Goal: Information Seeking & Learning: Learn about a topic

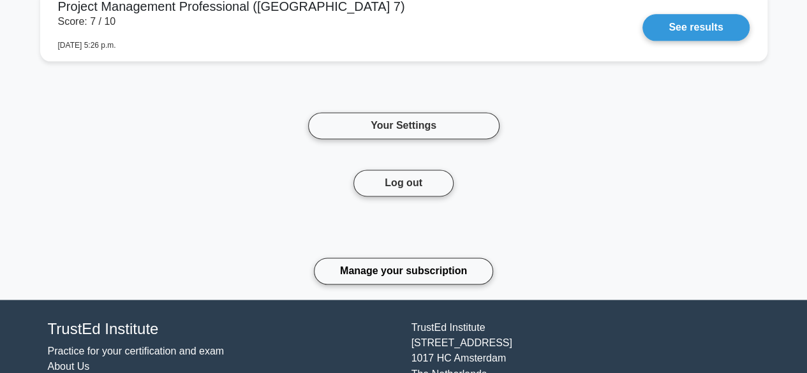
scroll to position [838, 0]
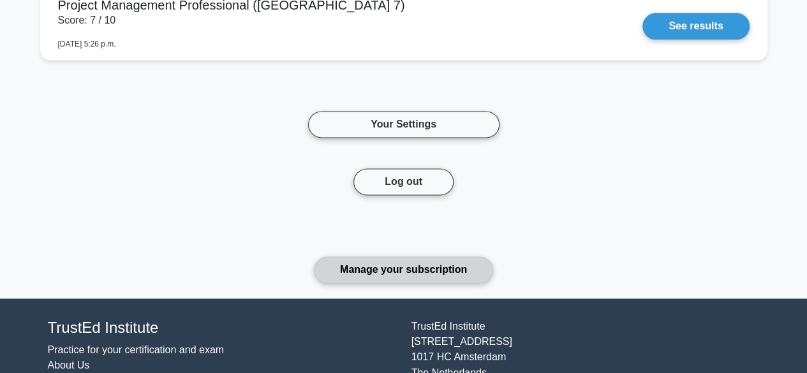
click at [439, 267] on link "Manage your subscription" at bounding box center [403, 269] width 179 height 27
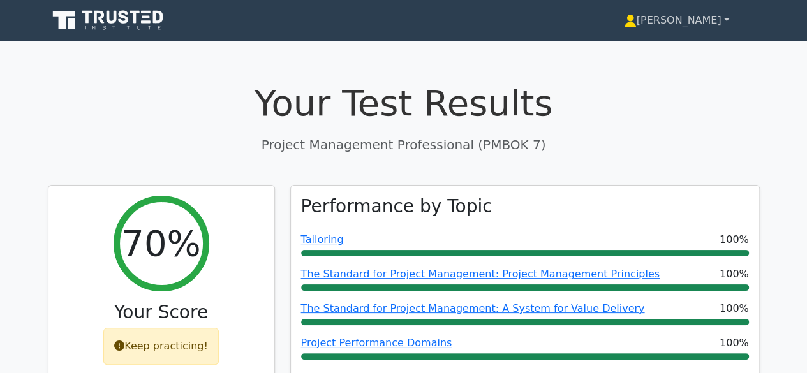
click at [714, 19] on link "[PERSON_NAME]" at bounding box center [676, 21] width 166 height 26
click at [720, 18] on link "[PERSON_NAME]" at bounding box center [676, 21] width 166 height 26
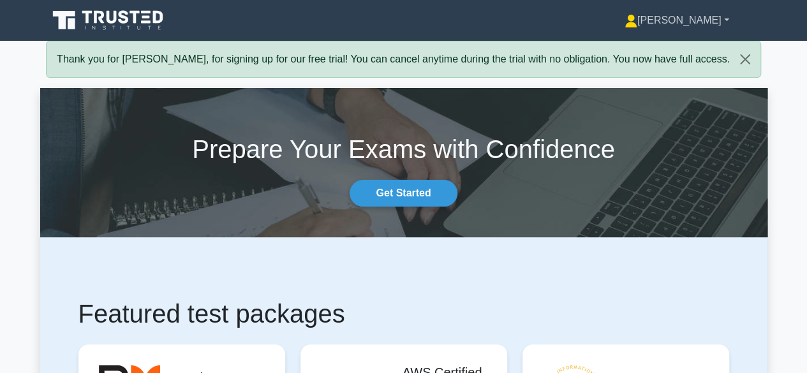
click at [723, 20] on link "[PERSON_NAME]" at bounding box center [677, 21] width 166 height 26
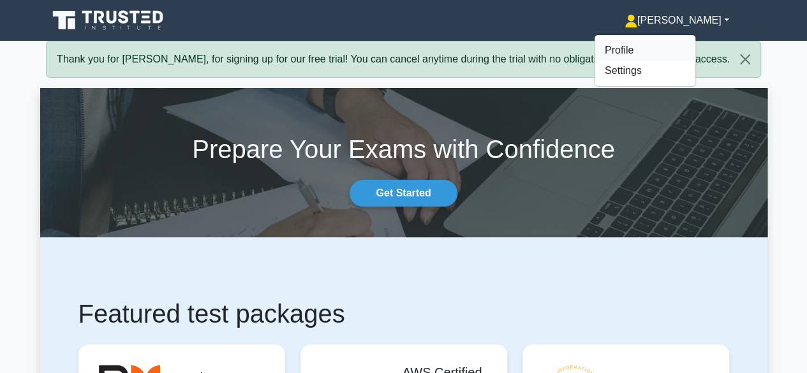
click at [675, 45] on link "Profile" at bounding box center [644, 50] width 101 height 20
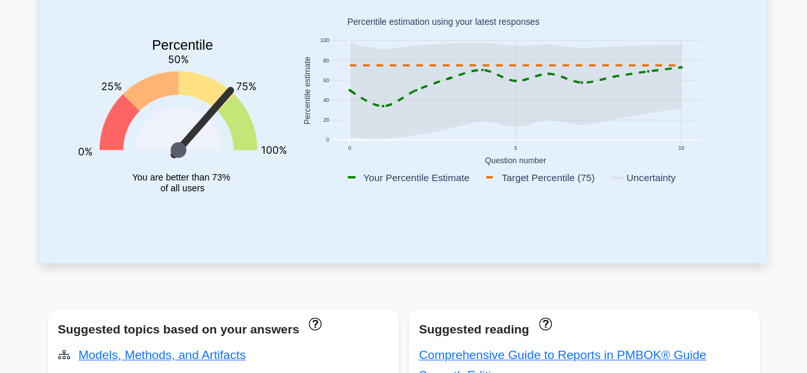
scroll to position [64, 0]
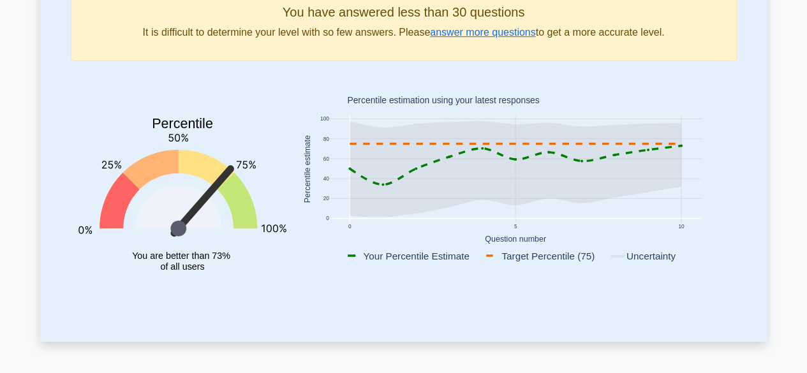
scroll to position [128, 0]
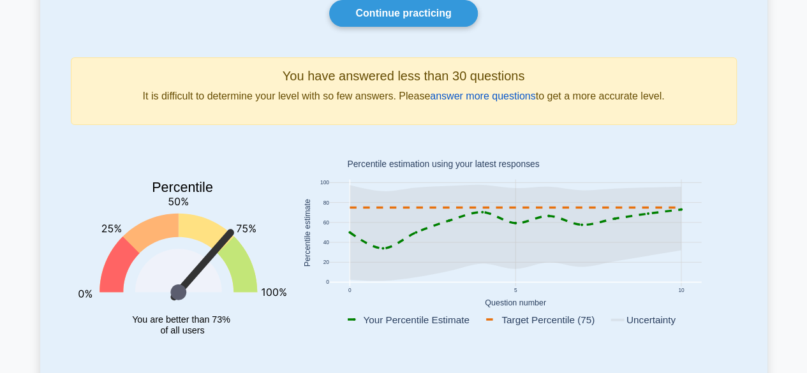
click at [490, 99] on link "answer more questions" at bounding box center [482, 96] width 105 height 11
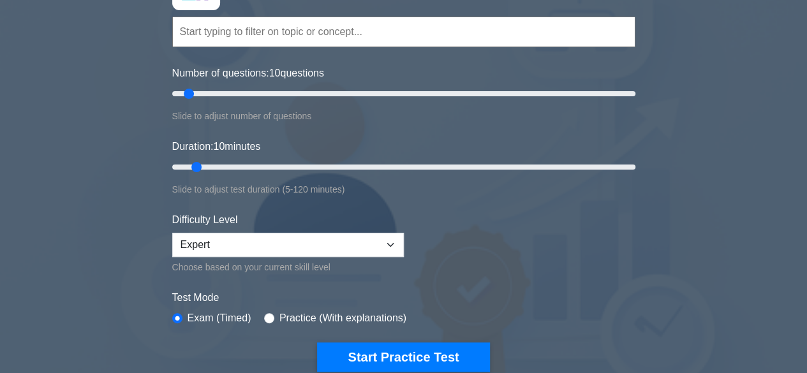
scroll to position [128, 0]
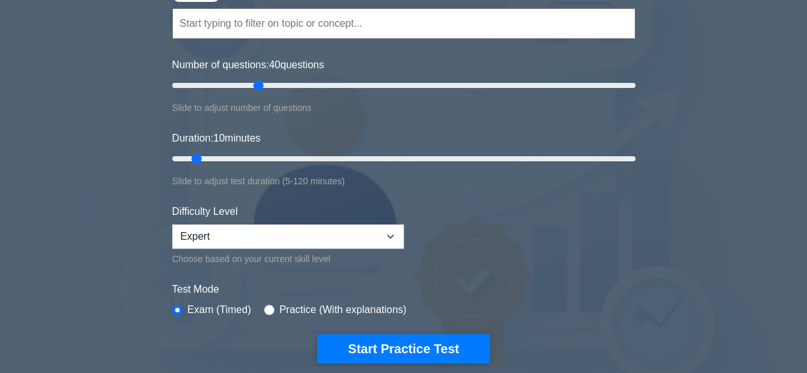
drag, startPoint x: 191, startPoint y: 87, endPoint x: 253, endPoint y: 90, distance: 61.9
type input "40"
click at [253, 90] on input "Number of questions: 40 questions" at bounding box center [403, 85] width 463 height 15
drag, startPoint x: 200, startPoint y: 158, endPoint x: 280, endPoint y: 166, distance: 80.9
type input "30"
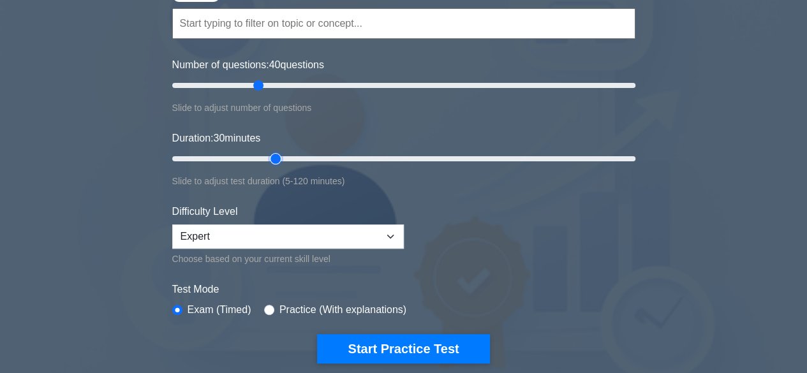
click at [280, 166] on input "Duration: 30 minutes" at bounding box center [403, 158] width 463 height 15
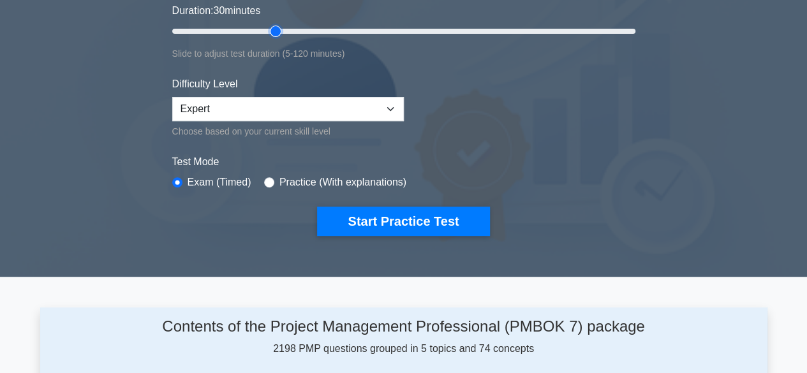
scroll to position [319, 0]
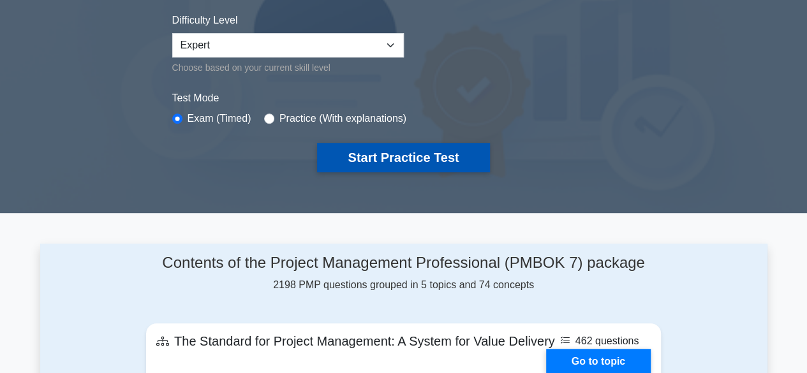
click at [413, 153] on button "Start Practice Test" at bounding box center [403, 157] width 172 height 29
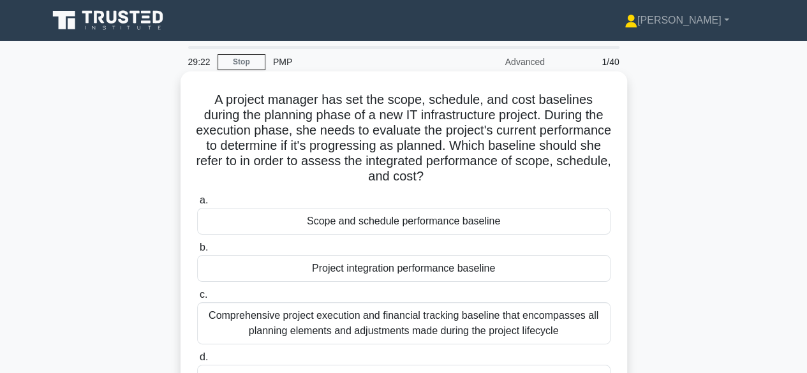
scroll to position [128, 0]
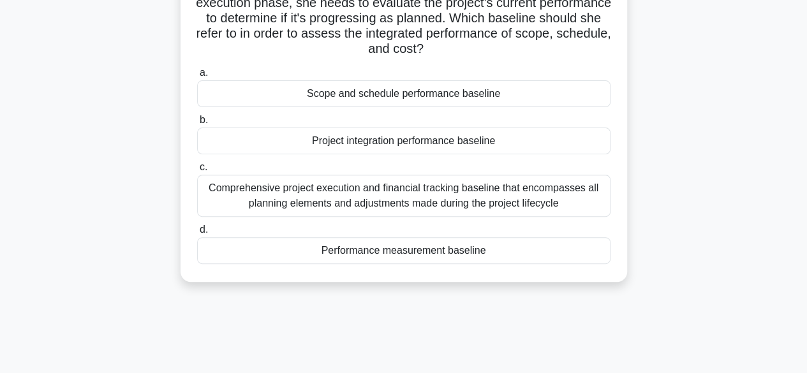
click at [365, 251] on div "Performance measurement baseline" at bounding box center [403, 250] width 413 height 27
click at [197, 234] on input "d. Performance measurement baseline" at bounding box center [197, 230] width 0 height 8
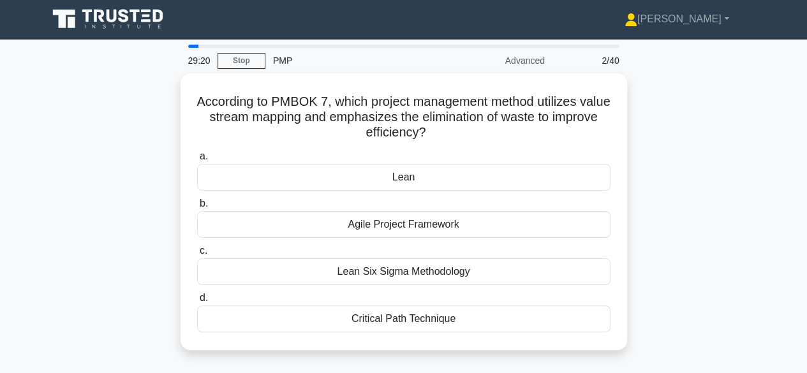
scroll to position [0, 0]
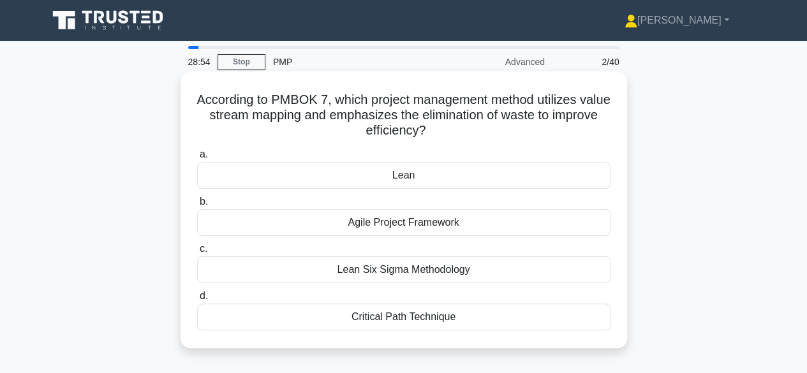
click at [431, 174] on div "Lean" at bounding box center [403, 175] width 413 height 27
click at [197, 159] on input "a. Lean" at bounding box center [197, 155] width 0 height 8
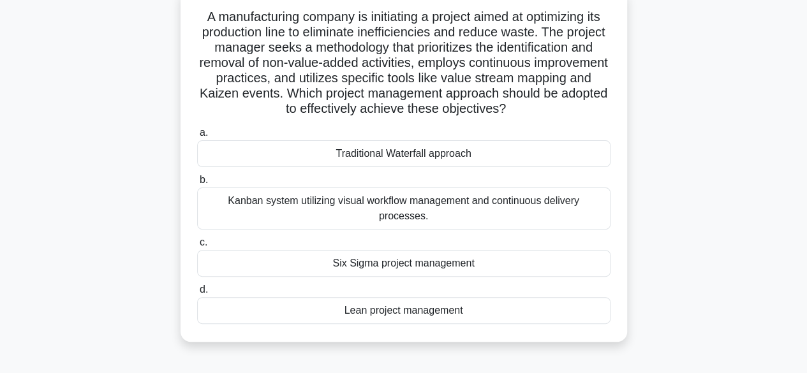
scroll to position [64, 0]
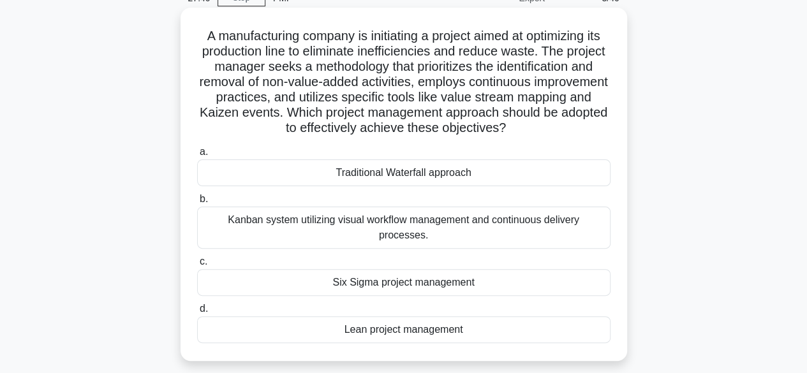
click at [390, 269] on div "Six Sigma project management" at bounding box center [403, 282] width 413 height 27
click at [197, 266] on input "c. Six Sigma project management" at bounding box center [197, 262] width 0 height 8
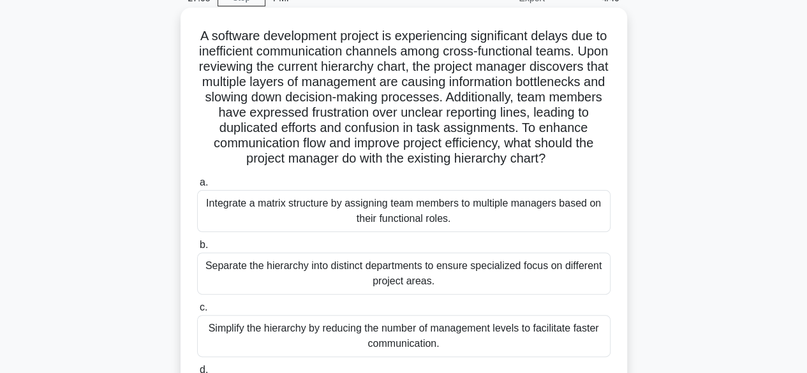
scroll to position [128, 0]
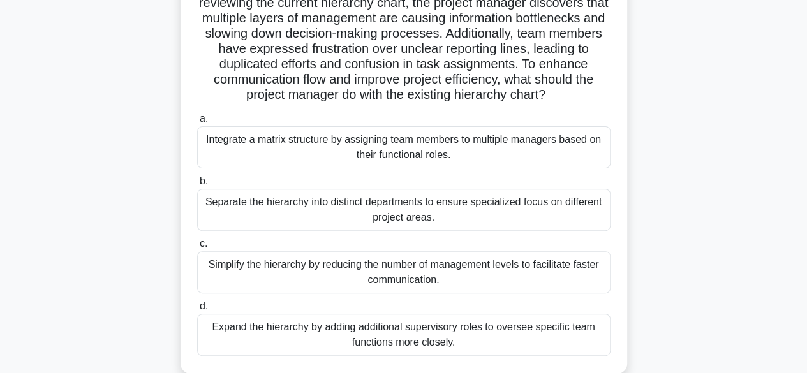
click at [416, 270] on div "Simplify the hierarchy by reducing the number of management levels to facilitat…" at bounding box center [403, 272] width 413 height 42
click at [197, 248] on input "c. Simplify the hierarchy by reducing the number of management levels to facili…" at bounding box center [197, 244] width 0 height 8
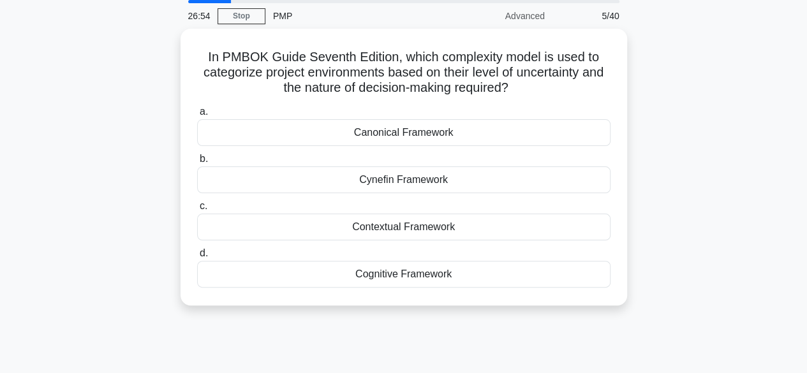
scroll to position [29, 0]
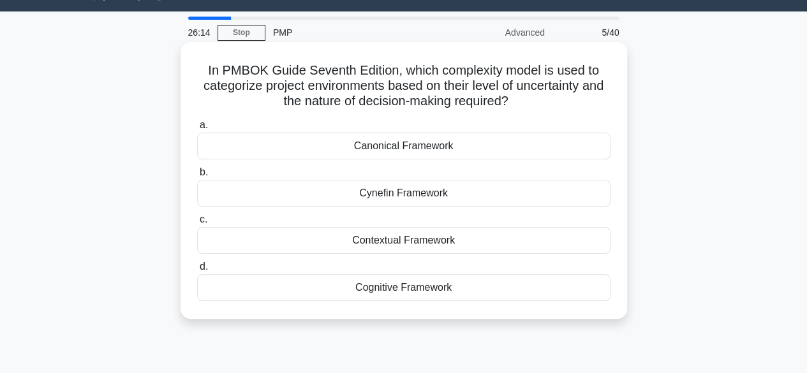
click at [447, 284] on div "Cognitive Framework" at bounding box center [403, 287] width 413 height 27
click at [197, 271] on input "d. Cognitive Framework" at bounding box center [197, 267] width 0 height 8
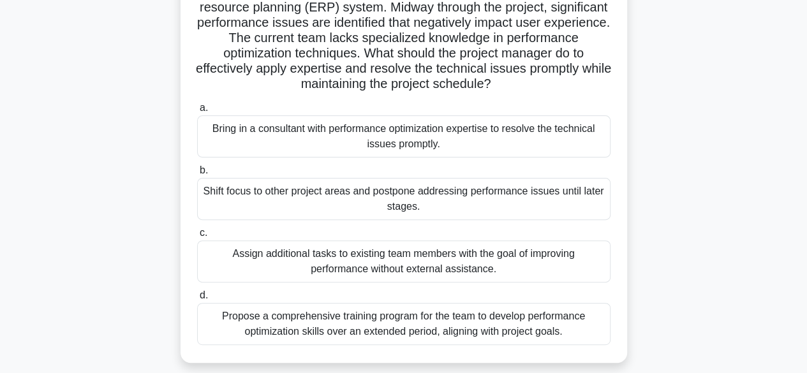
scroll to position [128, 0]
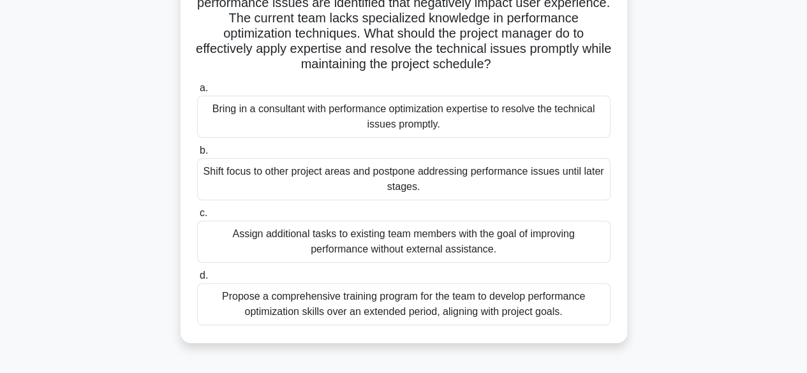
click at [384, 115] on div "Bring in a consultant with performance optimization expertise to resolve the te…" at bounding box center [403, 117] width 413 height 42
click at [197, 92] on input "a. Bring in a consultant with performance optimization expertise to resolve the…" at bounding box center [197, 88] width 0 height 8
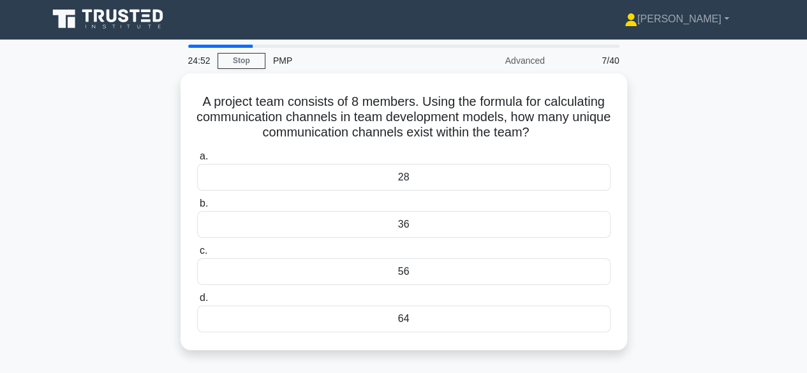
scroll to position [0, 0]
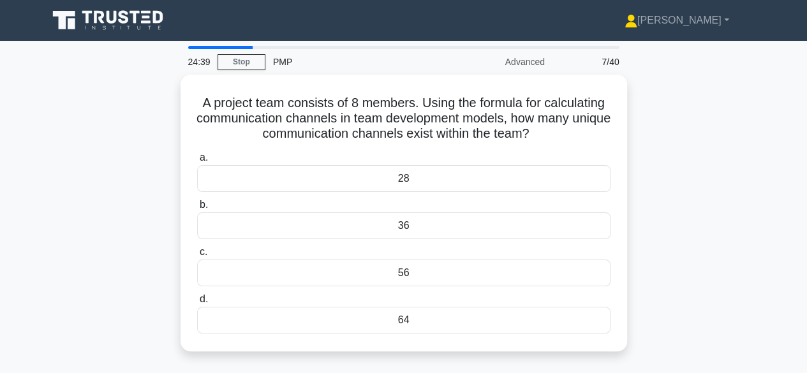
click at [431, 178] on div "28" at bounding box center [403, 178] width 413 height 27
click at [197, 162] on input "a. 28" at bounding box center [197, 158] width 0 height 8
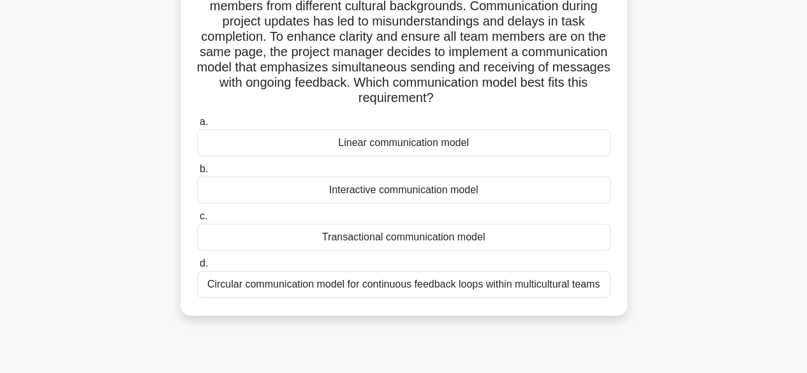
scroll to position [128, 0]
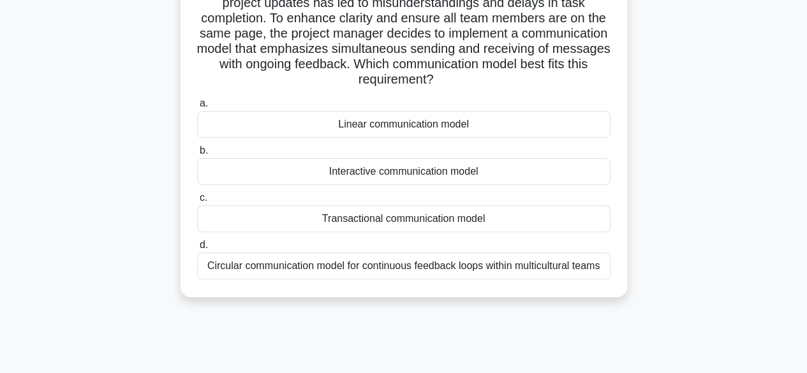
click at [416, 267] on div "Circular communication model for continuous feedback loops within multicultural…" at bounding box center [403, 266] width 413 height 27
click at [197, 249] on input "d. Circular communication model for continuous feedback loops within multicultu…" at bounding box center [197, 245] width 0 height 8
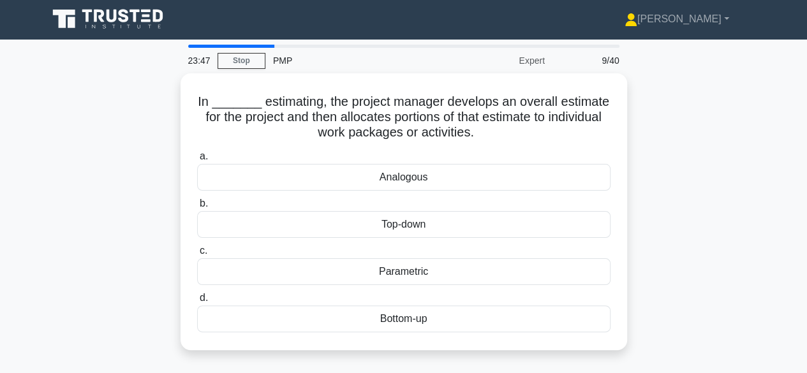
scroll to position [0, 0]
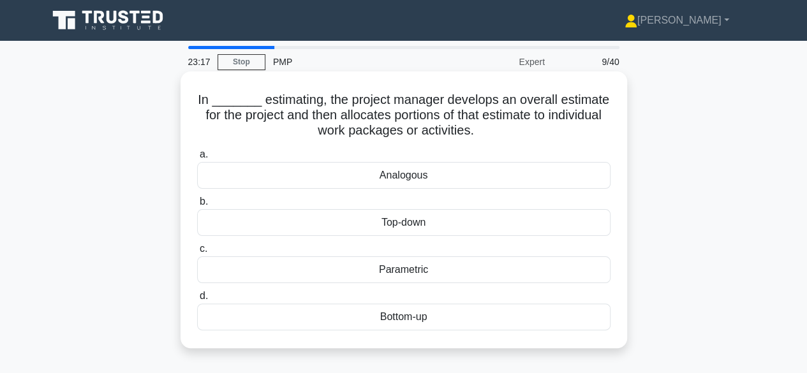
click at [448, 223] on div "Top-down" at bounding box center [403, 222] width 413 height 27
click at [197, 206] on input "b. Top-down" at bounding box center [197, 202] width 0 height 8
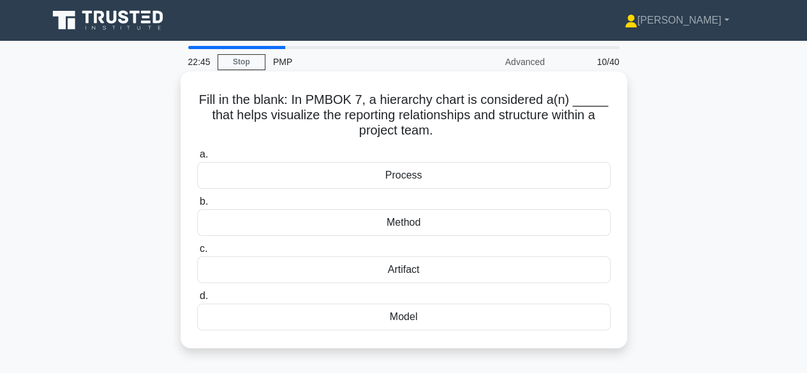
click at [441, 224] on div "Method" at bounding box center [403, 222] width 413 height 27
click at [197, 206] on input "b. Method" at bounding box center [197, 202] width 0 height 8
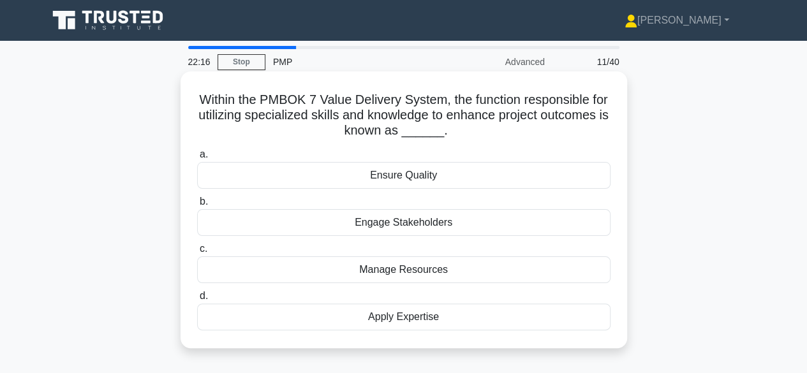
click at [431, 316] on div "Apply Expertise" at bounding box center [403, 317] width 413 height 27
click at [197, 300] on input "d. Apply Expertise" at bounding box center [197, 296] width 0 height 8
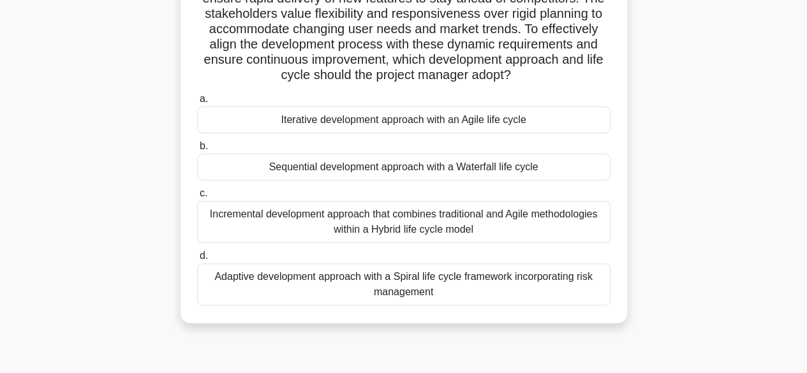
scroll to position [128, 0]
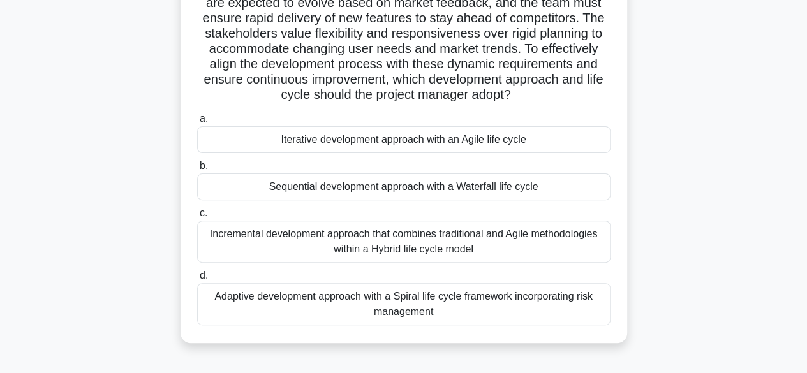
click at [464, 153] on div "Iterative development approach with an Agile life cycle" at bounding box center [403, 139] width 413 height 27
click at [197, 123] on input "a. Iterative development approach with an Agile life cycle" at bounding box center [197, 119] width 0 height 8
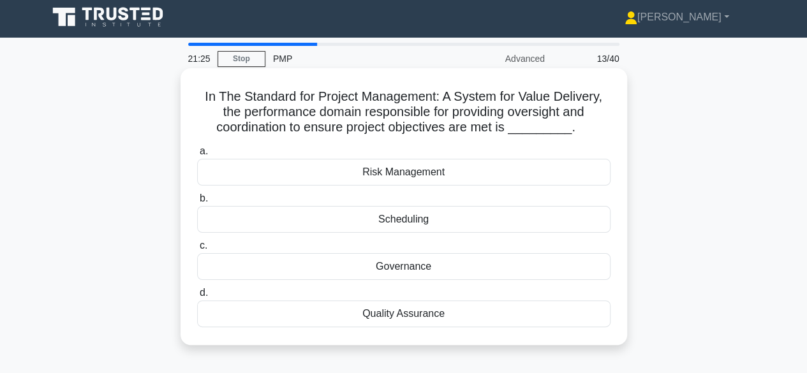
scroll to position [0, 0]
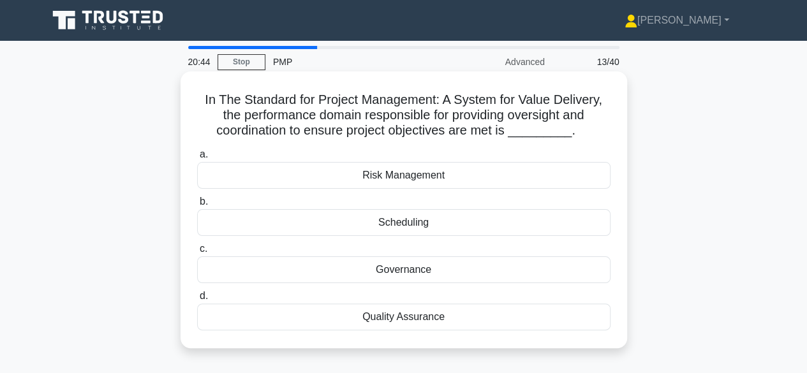
click at [439, 269] on div "Governance" at bounding box center [403, 269] width 413 height 27
click at [197, 253] on input "c. Governance" at bounding box center [197, 249] width 0 height 8
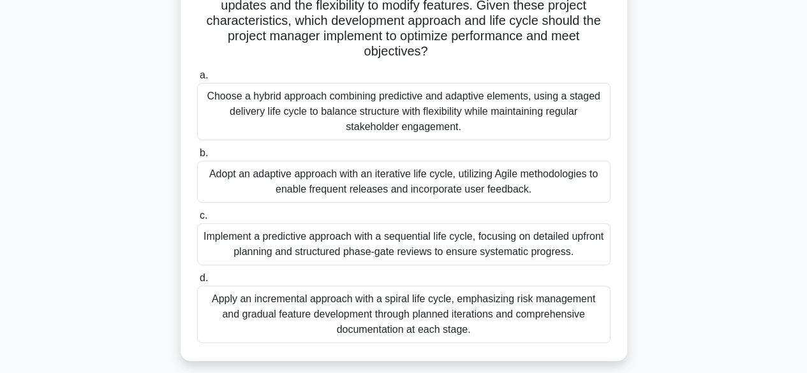
scroll to position [191, 0]
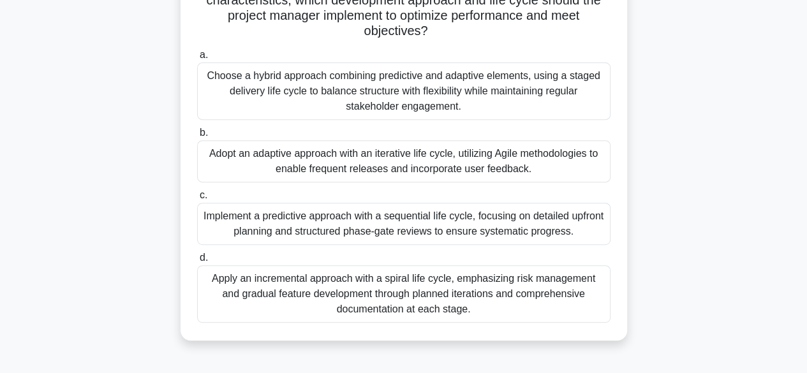
click at [455, 169] on div "Adopt an adaptive approach with an iterative life cycle, utilizing Agile method…" at bounding box center [403, 161] width 413 height 42
click at [197, 137] on input "b. Adopt an adaptive approach with an iterative life cycle, utilizing Agile met…" at bounding box center [197, 133] width 0 height 8
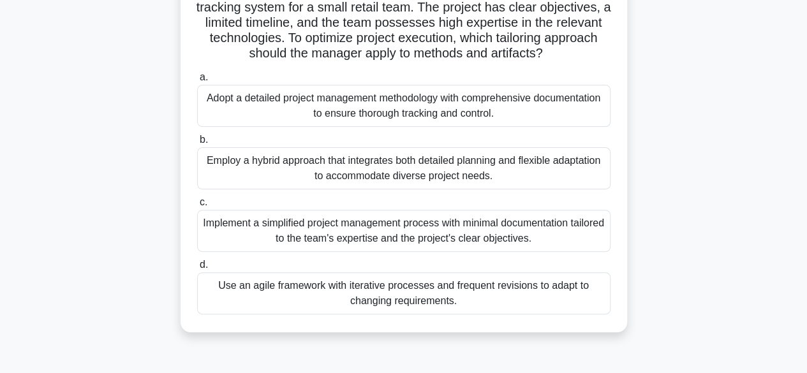
scroll to position [128, 0]
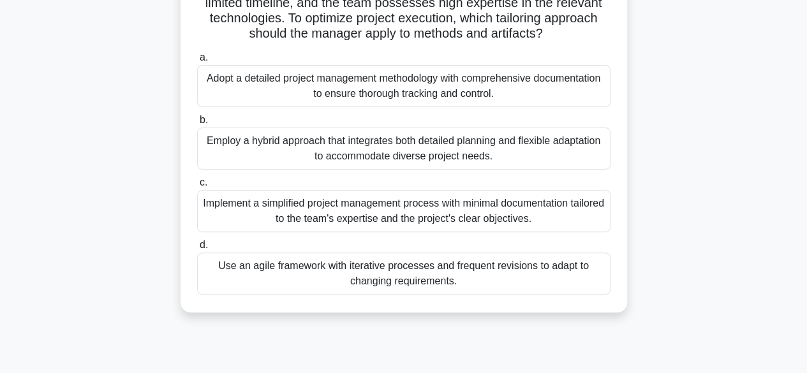
click at [407, 155] on div "Employ a hybrid approach that integrates both detailed planning and flexible ad…" at bounding box center [403, 149] width 413 height 42
click at [197, 124] on input "b. Employ a hybrid approach that integrates both detailed planning and flexible…" at bounding box center [197, 120] width 0 height 8
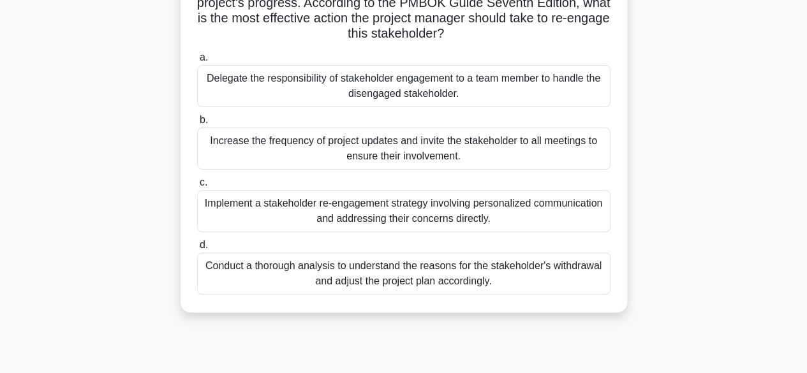
click at [458, 283] on div "Conduct a thorough analysis to understand the reasons for the stakeholder's wit…" at bounding box center [403, 274] width 413 height 42
click at [197, 249] on input "d. Conduct a thorough analysis to understand the reasons for the stakeholder's …" at bounding box center [197, 245] width 0 height 8
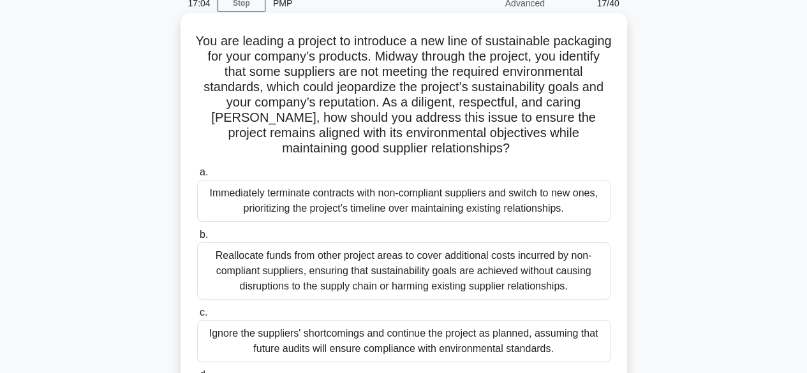
scroll to position [316, 0]
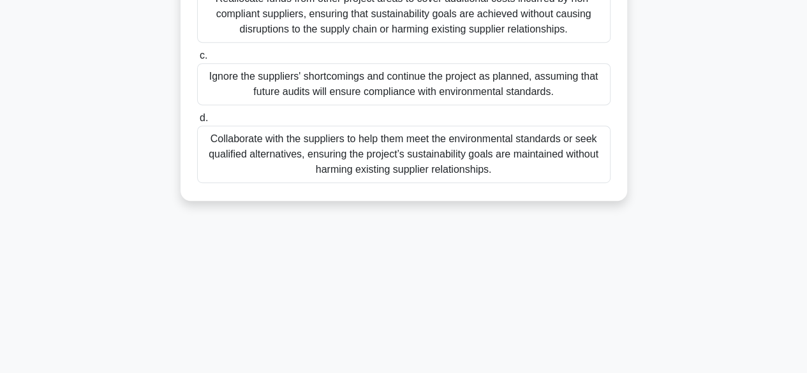
click at [431, 150] on div "Collaborate with the suppliers to help them meet the environmental standards or…" at bounding box center [403, 154] width 413 height 57
click at [197, 122] on input "d. Collaborate with the suppliers to help them meet the environmental standards…" at bounding box center [197, 118] width 0 height 8
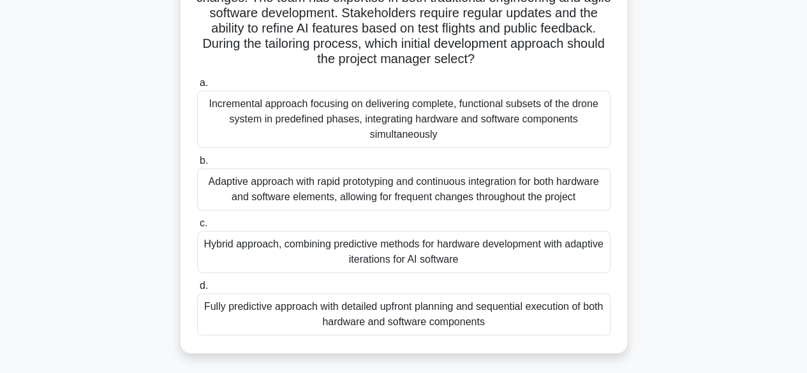
scroll to position [191, 0]
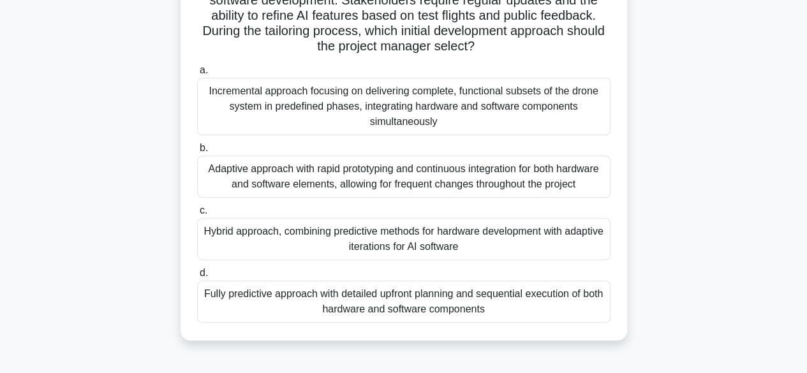
click at [376, 247] on div "Hybrid approach, combining predictive methods for hardware development with ada…" at bounding box center [403, 239] width 413 height 42
click at [197, 215] on input "c. Hybrid approach, combining predictive methods for hardware development with …" at bounding box center [197, 211] width 0 height 8
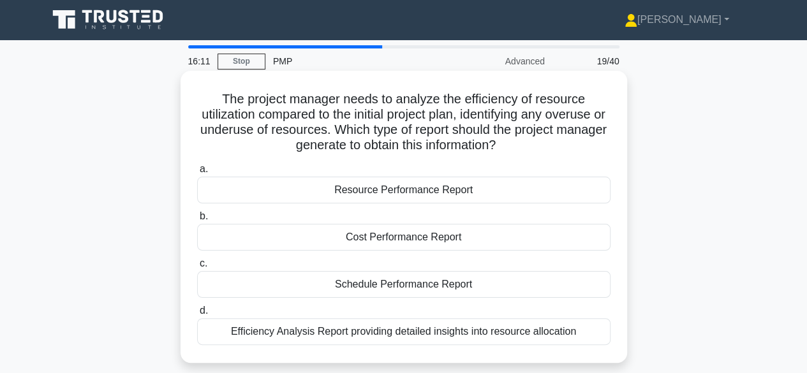
scroll to position [0, 0]
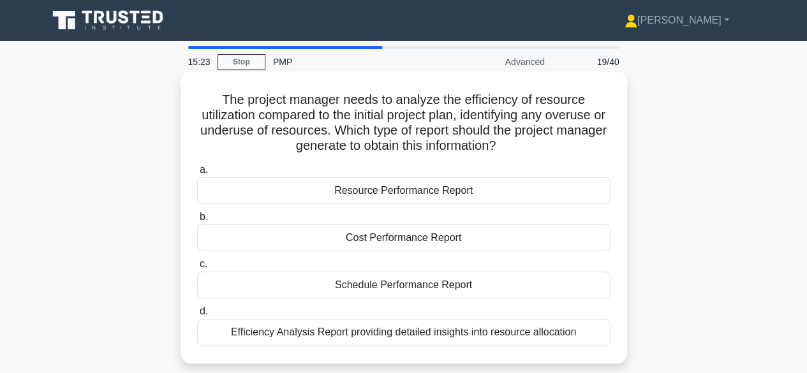
click at [438, 193] on div "Resource Performance Report" at bounding box center [403, 190] width 413 height 27
click at [197, 174] on input "a. Resource Performance Report" at bounding box center [197, 170] width 0 height 8
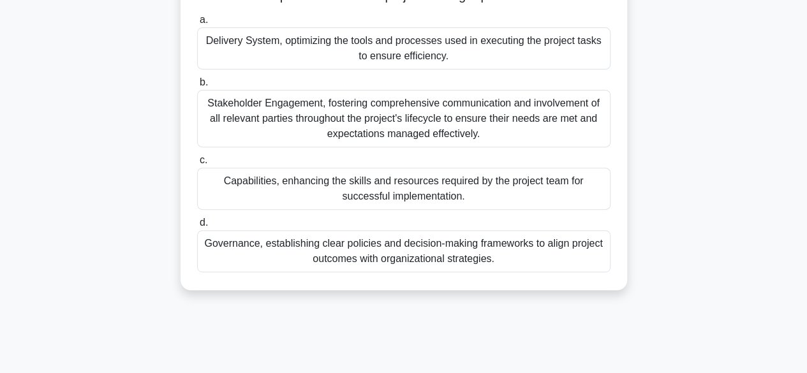
scroll to position [191, 0]
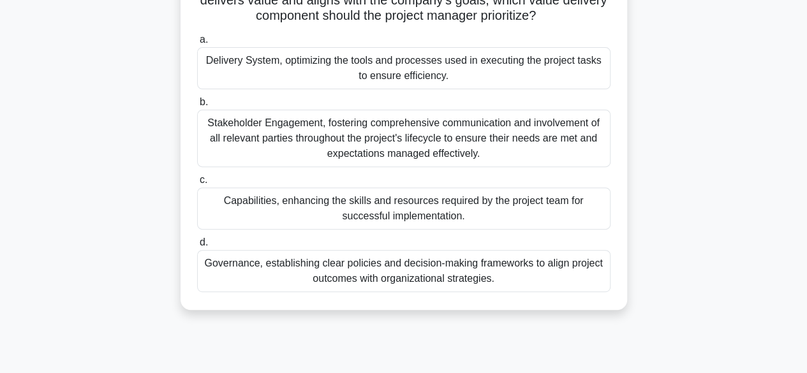
click at [381, 280] on div "Governance, establishing clear policies and decision-making frameworks to align…" at bounding box center [403, 271] width 413 height 42
click at [197, 247] on input "d. Governance, establishing clear policies and decision-making frameworks to al…" at bounding box center [197, 243] width 0 height 8
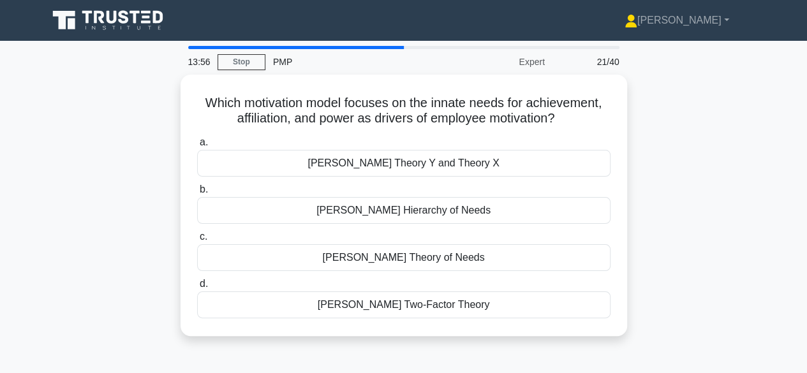
scroll to position [0, 0]
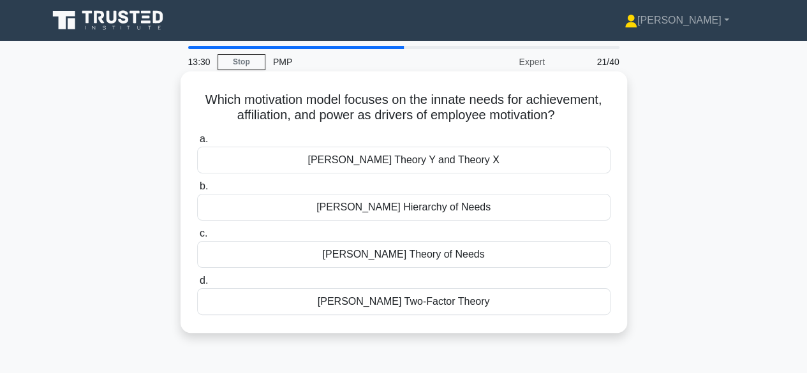
click at [402, 207] on div "Maslow's Hierarchy of Needs" at bounding box center [403, 207] width 413 height 27
click at [197, 191] on input "b. Maslow's Hierarchy of Needs" at bounding box center [197, 186] width 0 height 8
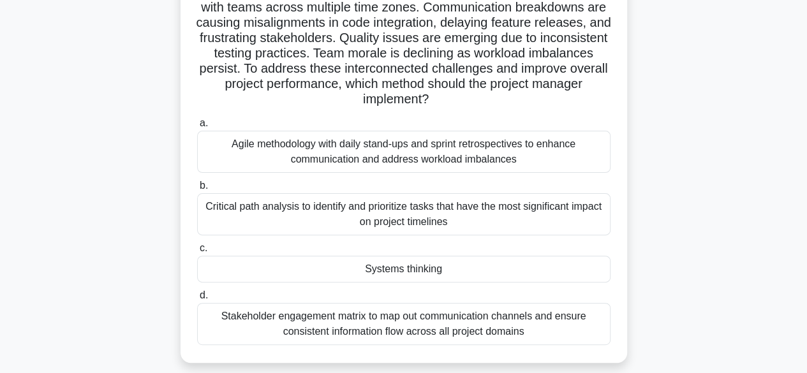
scroll to position [128, 0]
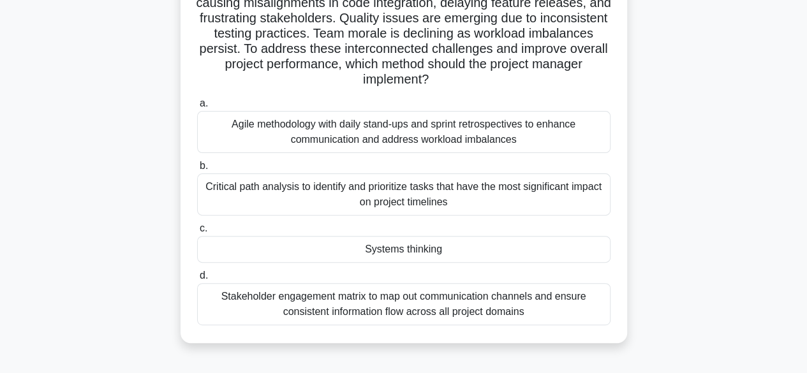
click at [367, 138] on div "Agile methodology with daily stand-ups and sprint retrospectives to enhance com…" at bounding box center [403, 132] width 413 height 42
click at [197, 108] on input "a. Agile methodology with daily stand-ups and sprint retrospectives to enhance …" at bounding box center [197, 103] width 0 height 8
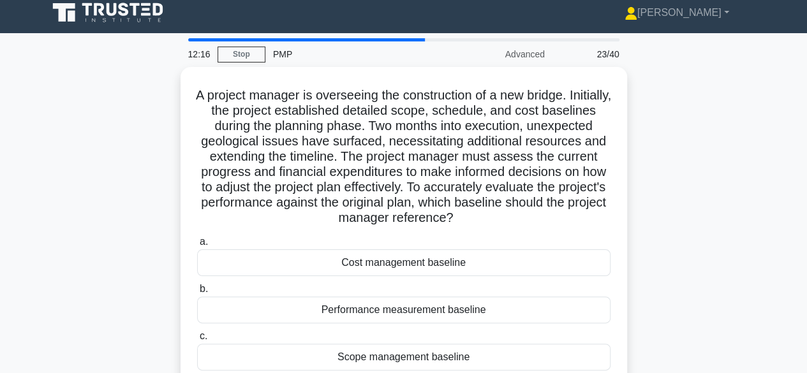
scroll to position [0, 0]
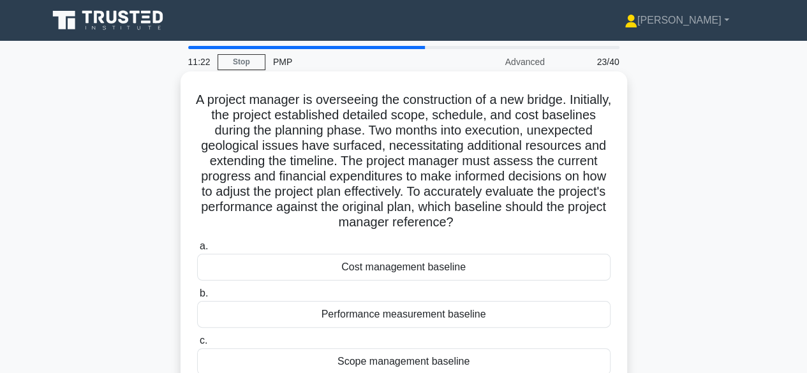
click at [467, 314] on div "Performance measurement baseline" at bounding box center [403, 314] width 413 height 27
click at [197, 298] on input "b. Performance measurement baseline" at bounding box center [197, 294] width 0 height 8
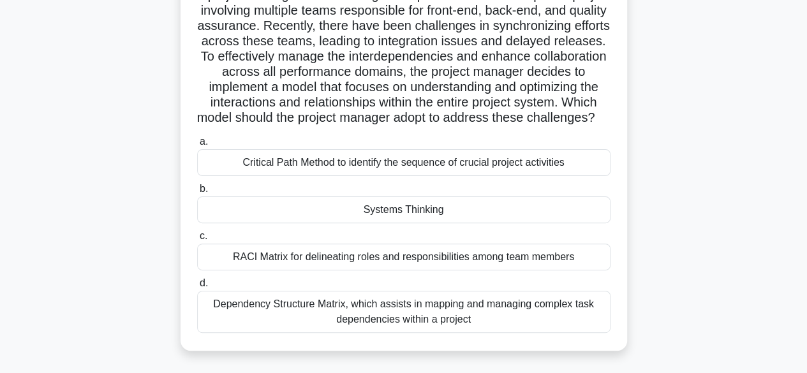
scroll to position [124, 0]
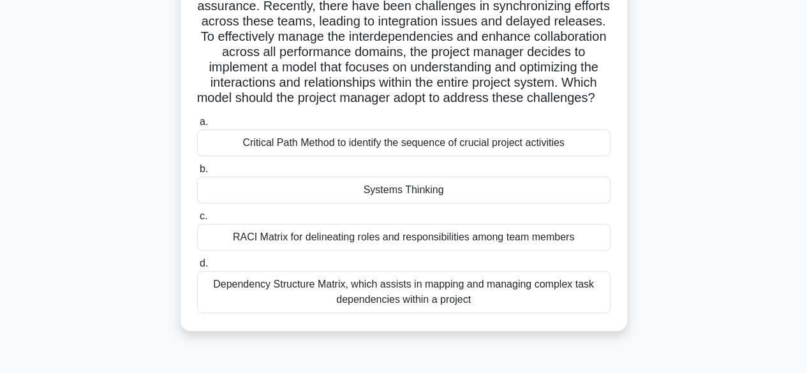
click at [418, 203] on div "Systems Thinking" at bounding box center [403, 190] width 413 height 27
click at [197, 173] on input "b. Systems Thinking" at bounding box center [197, 169] width 0 height 8
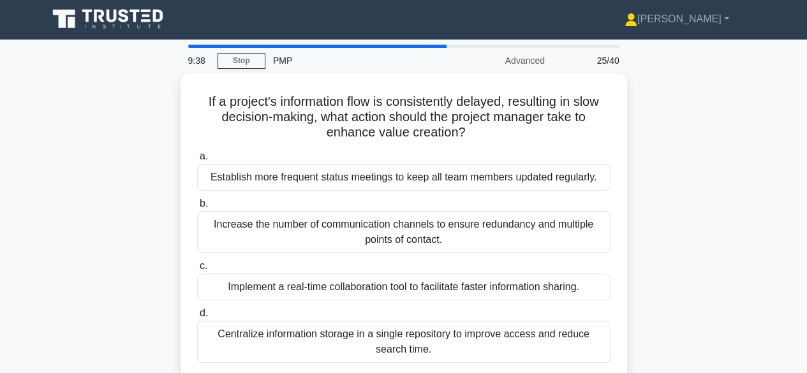
scroll to position [0, 0]
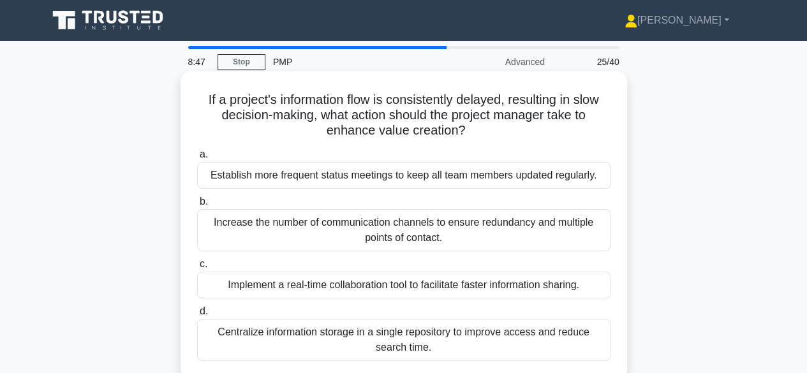
click at [458, 286] on div "Implement a real-time collaboration tool to facilitate faster information shari…" at bounding box center [403, 285] width 413 height 27
click at [197, 269] on input "c. Implement a real-time collaboration tool to facilitate faster information sh…" at bounding box center [197, 264] width 0 height 8
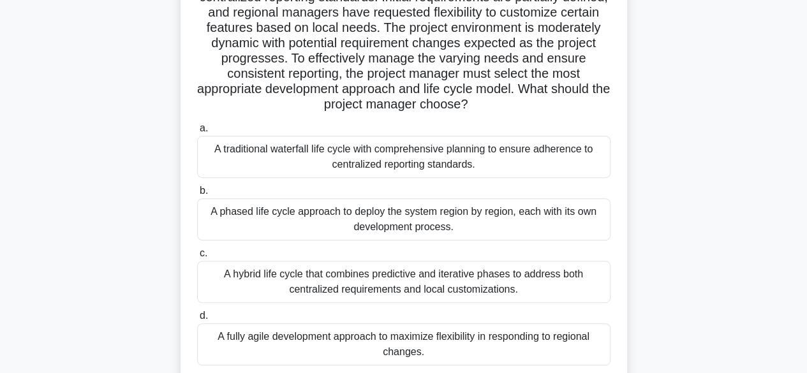
scroll to position [191, 0]
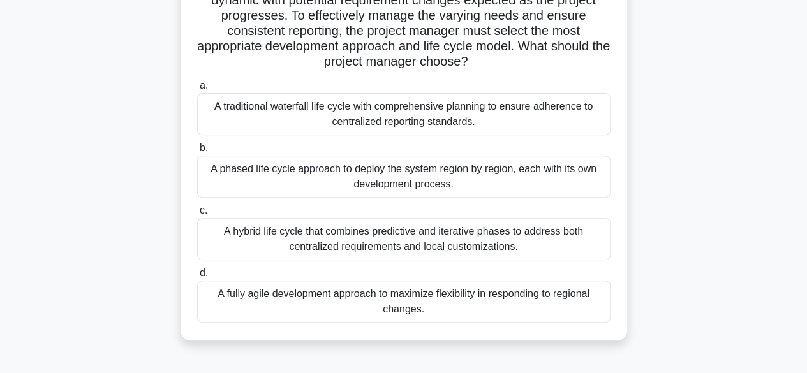
click at [450, 242] on div "A hybrid life cycle that combines predictive and iterative phases to address bo…" at bounding box center [403, 239] width 413 height 42
click at [197, 215] on input "c. A hybrid life cycle that combines predictive and iterative phases to address…" at bounding box center [197, 211] width 0 height 8
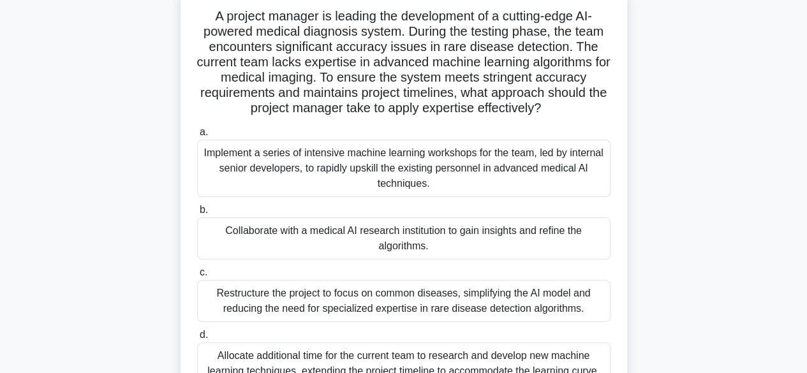
scroll to position [64, 0]
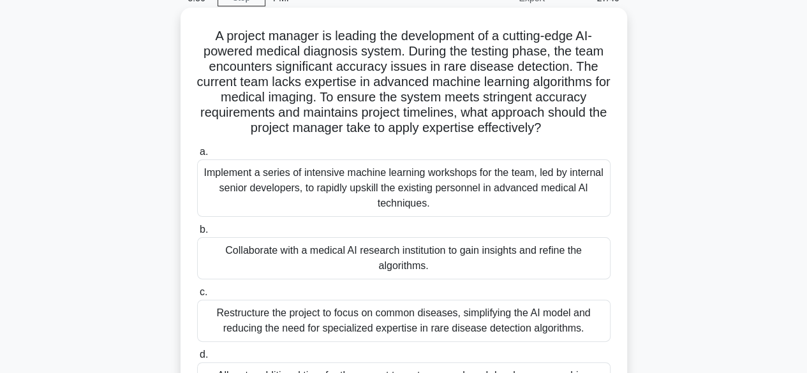
click at [478, 197] on div "Implement a series of intensive machine learning workshops for the team, led by…" at bounding box center [403, 187] width 413 height 57
click at [197, 156] on input "a. Implement a series of intensive machine learning workshops for the team, led…" at bounding box center [197, 152] width 0 height 8
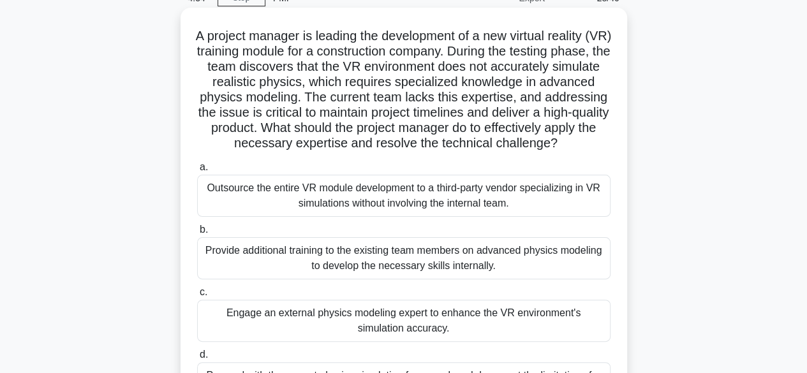
scroll to position [128, 0]
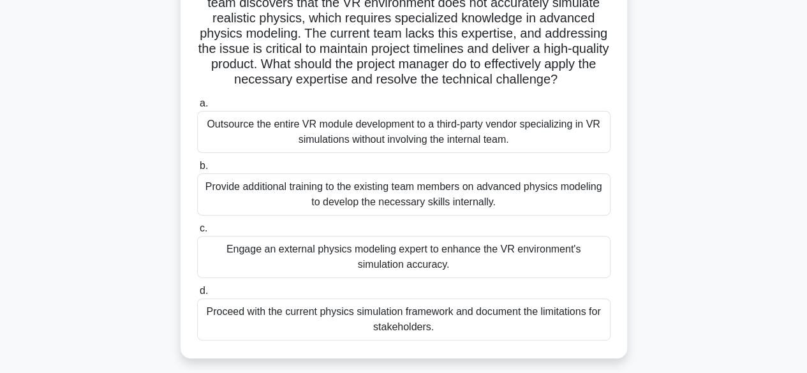
click at [449, 274] on div "Engage an external physics modeling expert to enhance the VR environment's simu…" at bounding box center [403, 257] width 413 height 42
click at [197, 233] on input "c. Engage an external physics modeling expert to enhance the VR environment's s…" at bounding box center [197, 228] width 0 height 8
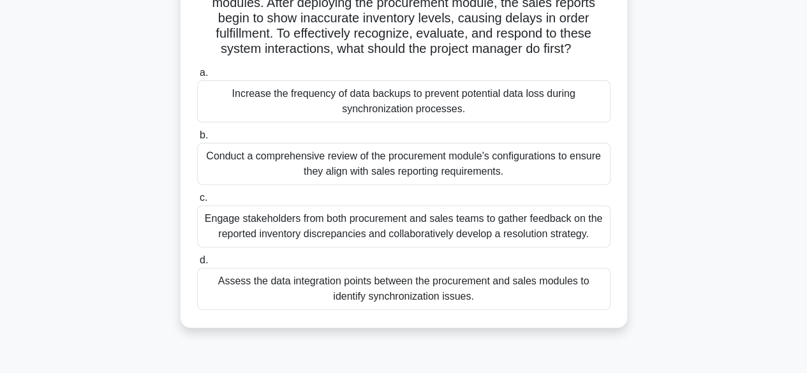
click at [376, 295] on div "Assess the data integration points between the procurement and sales modules to…" at bounding box center [403, 289] width 413 height 42
click at [197, 265] on input "d. Assess the data integration points between the procurement and sales modules…" at bounding box center [197, 260] width 0 height 8
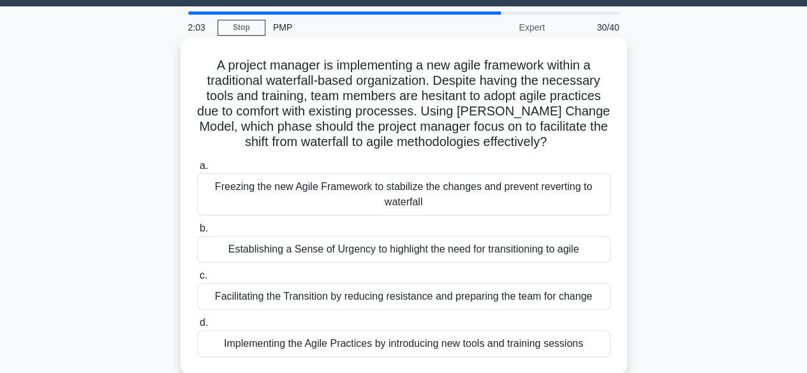
scroll to position [64, 0]
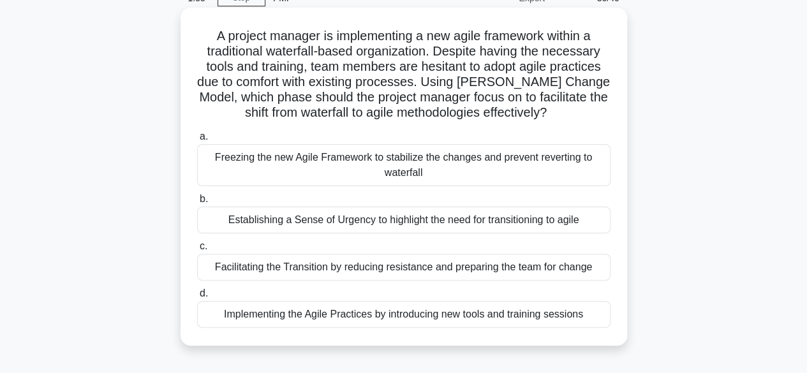
click at [396, 269] on div "Facilitating the Transition by reducing resistance and preparing the team for c…" at bounding box center [403, 267] width 413 height 27
click at [197, 251] on input "c. Facilitating the Transition by reducing resistance and preparing the team fo…" at bounding box center [197, 246] width 0 height 8
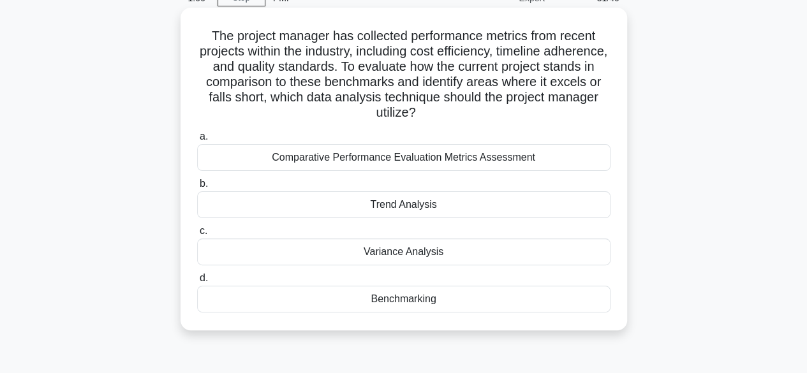
click at [435, 161] on div "Comparative Performance Evaluation Metrics Assessment" at bounding box center [403, 157] width 413 height 27
click at [197, 141] on input "a. Comparative Performance Evaluation Metrics Assessment" at bounding box center [197, 137] width 0 height 8
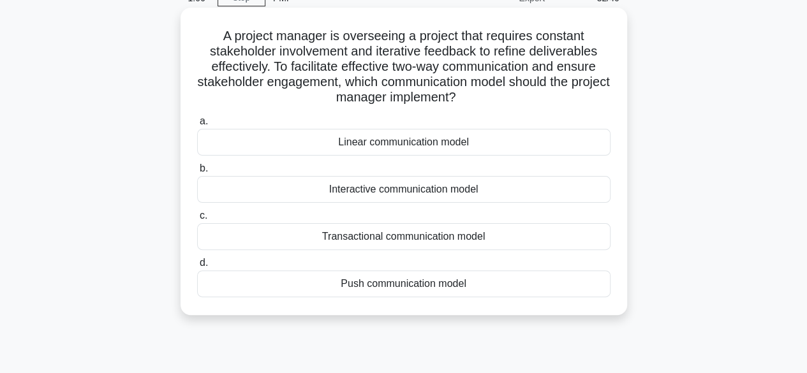
scroll to position [0, 0]
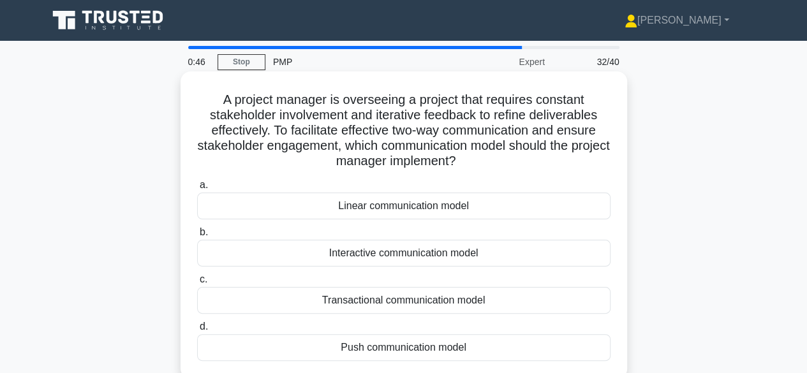
click at [444, 257] on div "Interactive communication model" at bounding box center [403, 253] width 413 height 27
click at [197, 237] on input "b. Interactive communication model" at bounding box center [197, 232] width 0 height 8
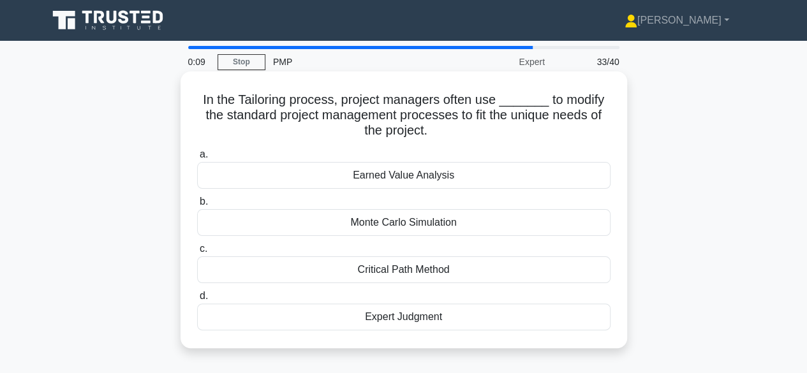
click at [430, 316] on div "Expert Judgment" at bounding box center [403, 317] width 413 height 27
click at [197, 300] on input "d. Expert Judgment" at bounding box center [197, 296] width 0 height 8
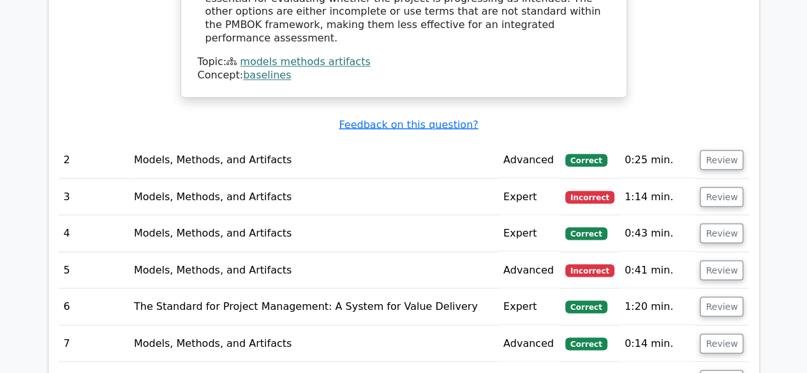
scroll to position [1148, 0]
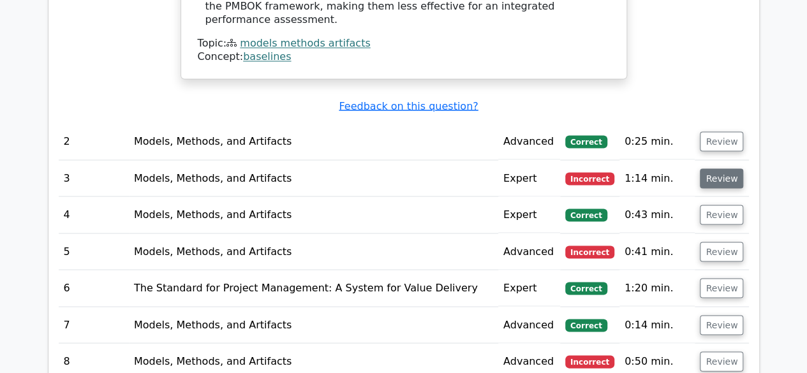
click at [713, 168] on button "Review" at bounding box center [721, 178] width 43 height 20
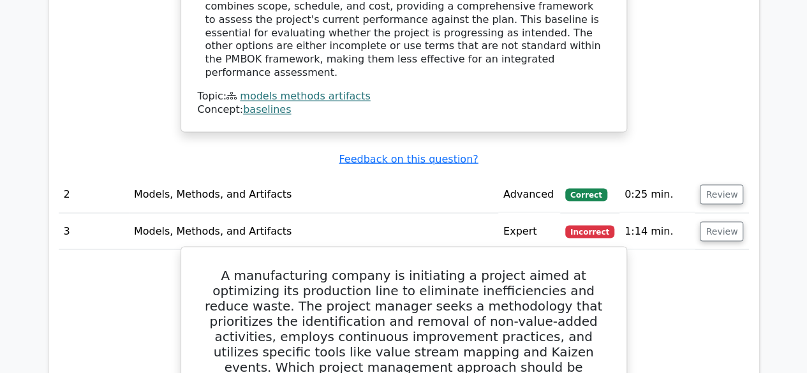
scroll to position [1084, 0]
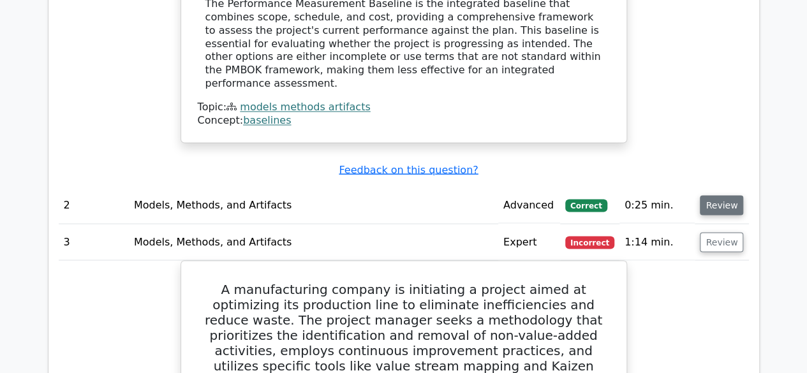
click at [722, 195] on button "Review" at bounding box center [721, 205] width 43 height 20
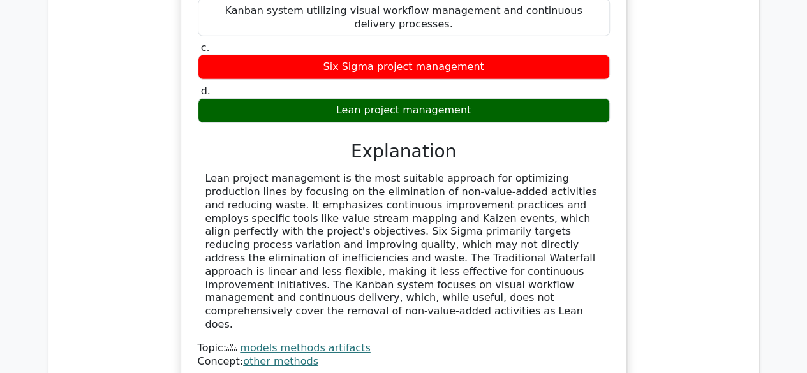
scroll to position [2232, 0]
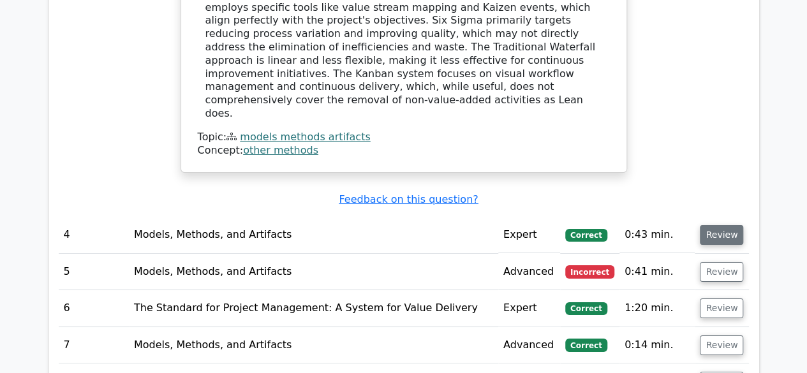
click at [723, 225] on button "Review" at bounding box center [721, 235] width 43 height 20
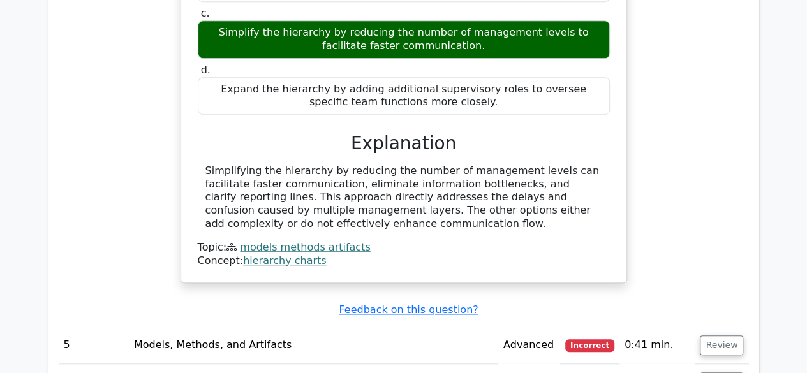
scroll to position [2806, 0]
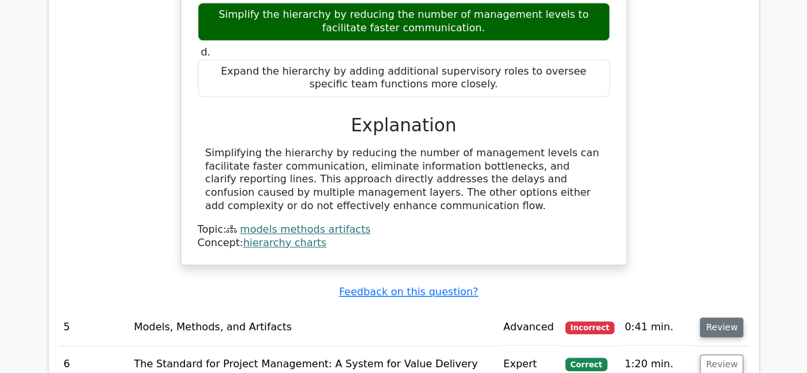
click at [725, 318] on button "Review" at bounding box center [721, 328] width 43 height 20
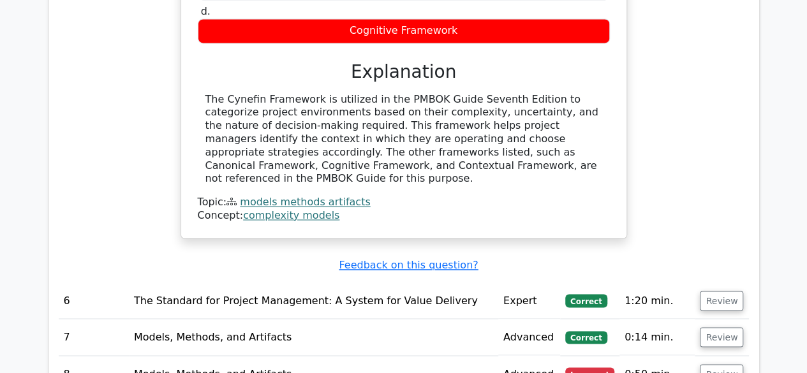
scroll to position [3380, 0]
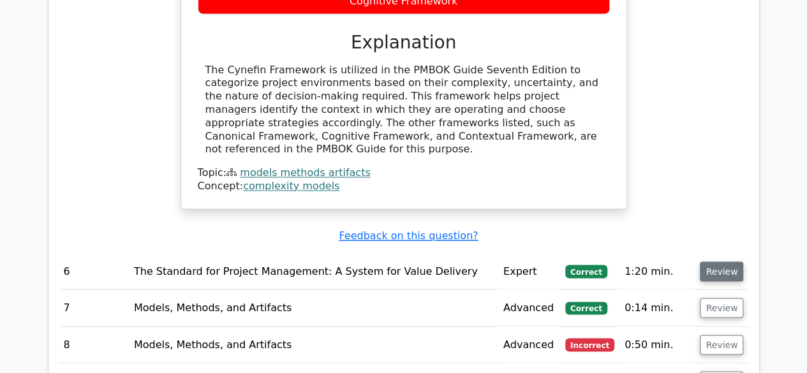
click at [725, 261] on button "Review" at bounding box center [721, 271] width 43 height 20
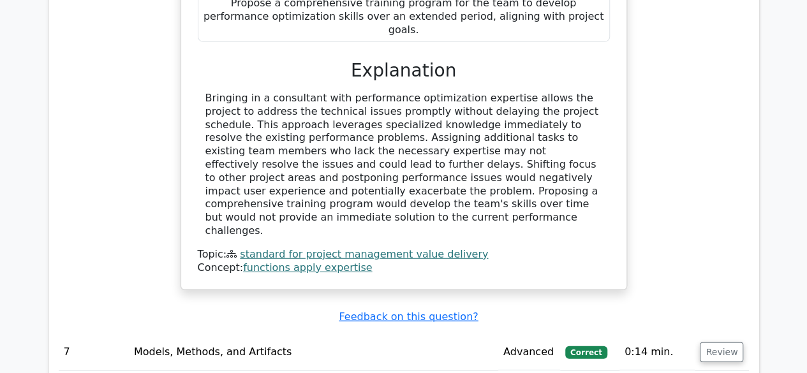
scroll to position [4018, 0]
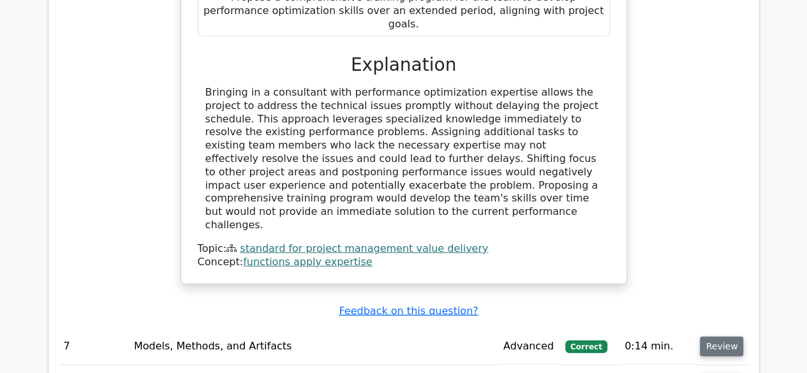
click at [725, 337] on button "Review" at bounding box center [721, 347] width 43 height 20
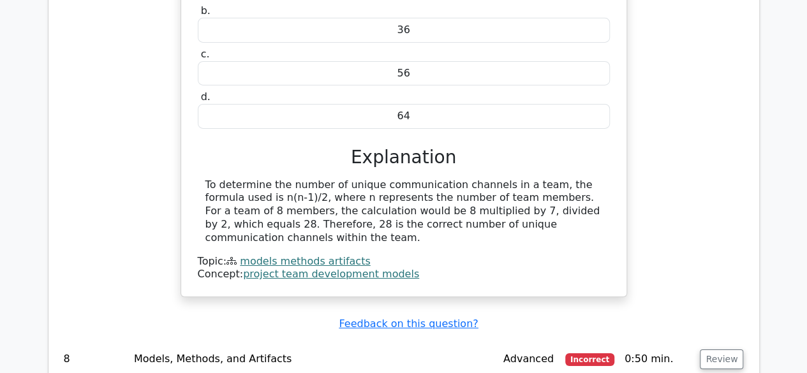
scroll to position [4528, 0]
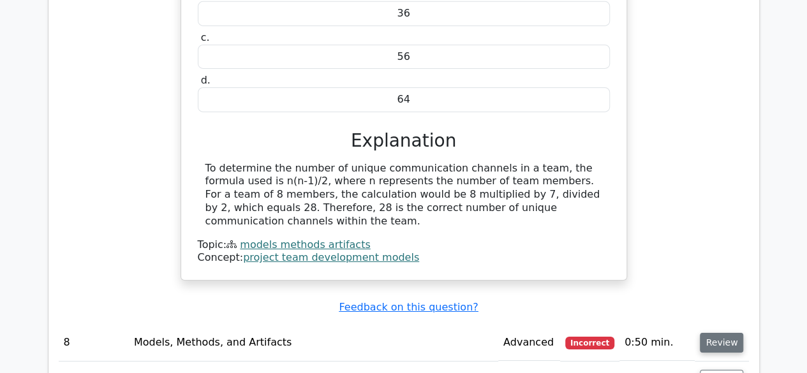
click at [723, 333] on button "Review" at bounding box center [721, 343] width 43 height 20
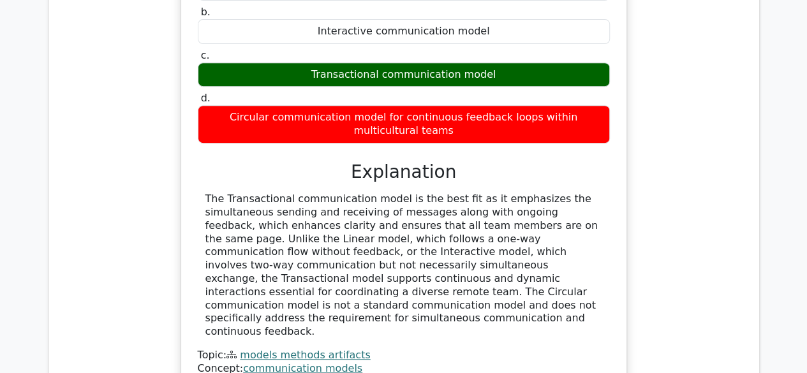
scroll to position [5102, 0]
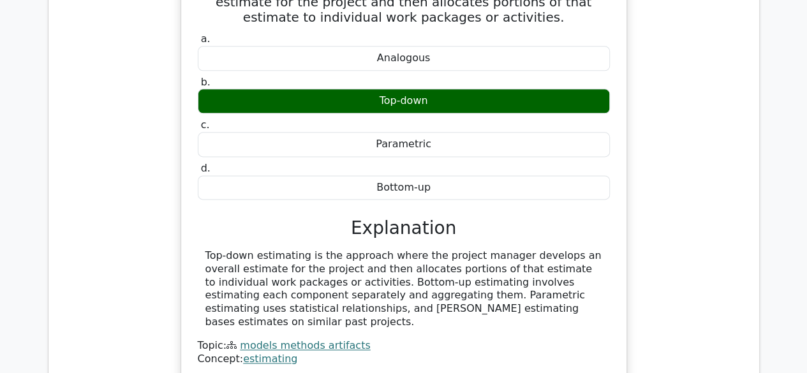
scroll to position [5612, 0]
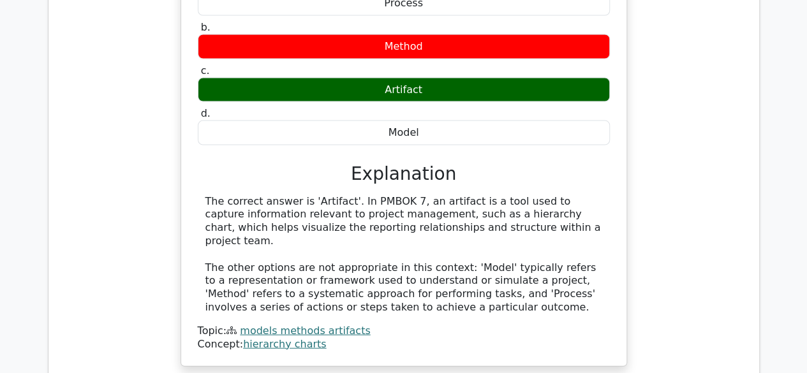
scroll to position [6186, 0]
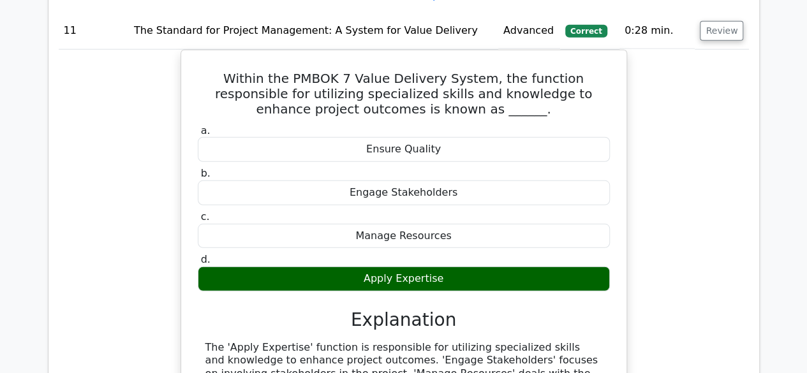
scroll to position [6633, 0]
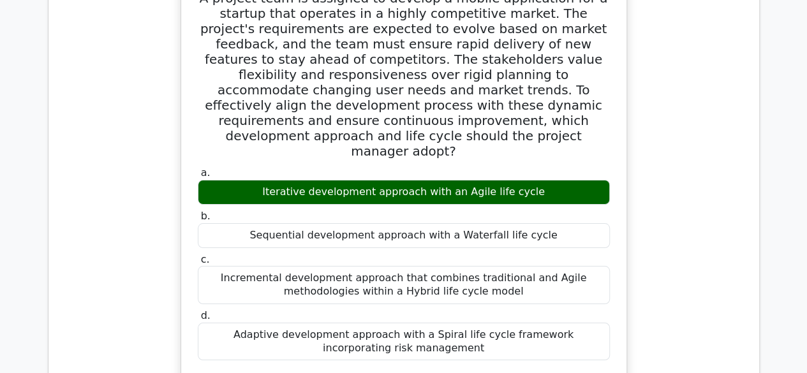
scroll to position [7207, 0]
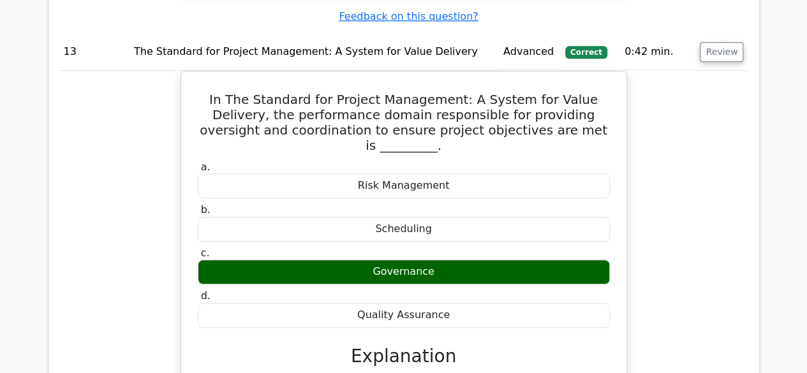
scroll to position [7717, 0]
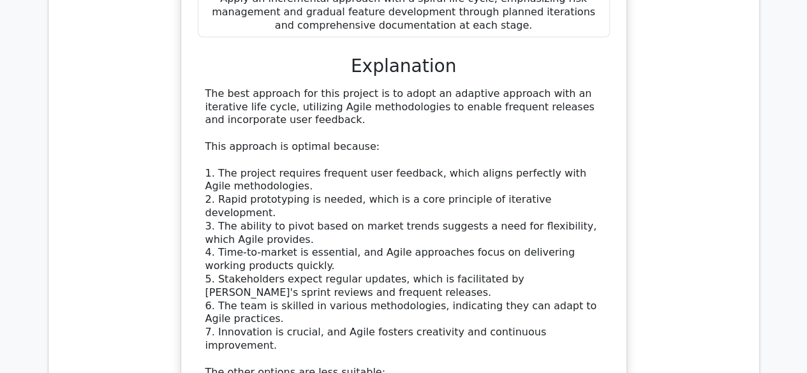
scroll to position [8801, 0]
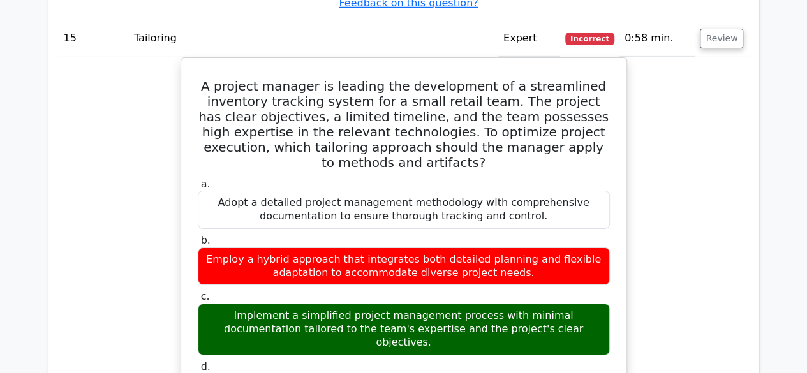
scroll to position [9439, 0]
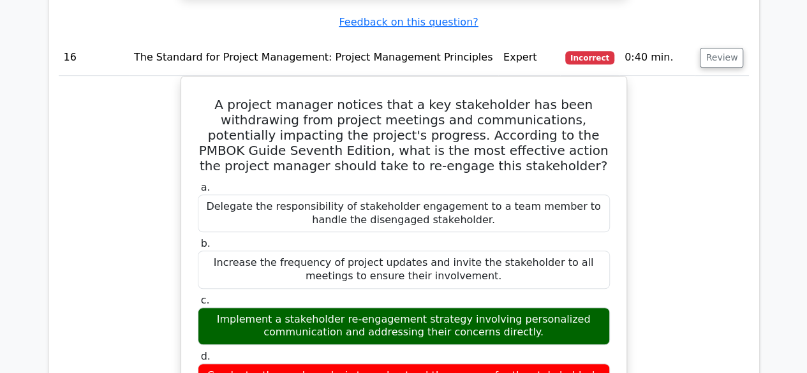
scroll to position [10013, 0]
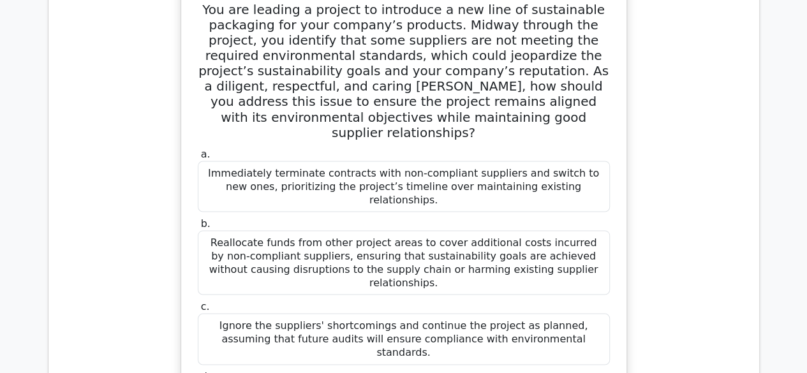
scroll to position [10778, 0]
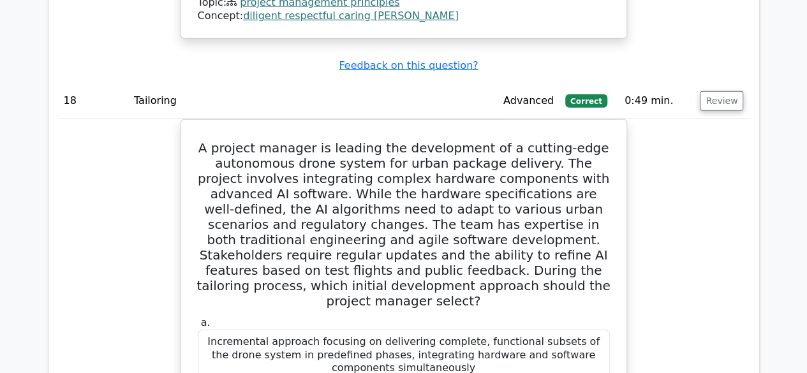
scroll to position [11671, 0]
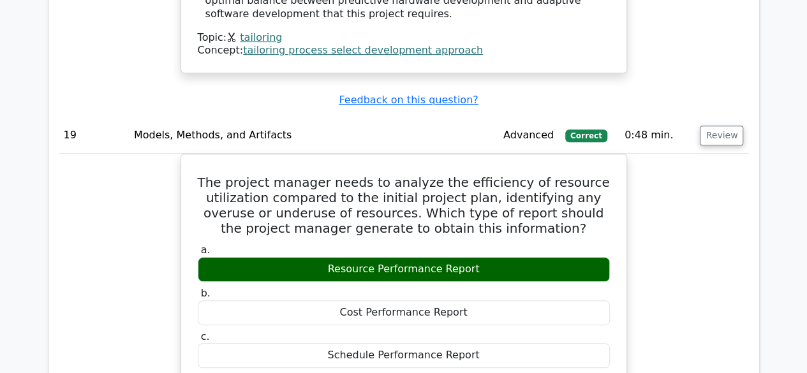
scroll to position [12309, 0]
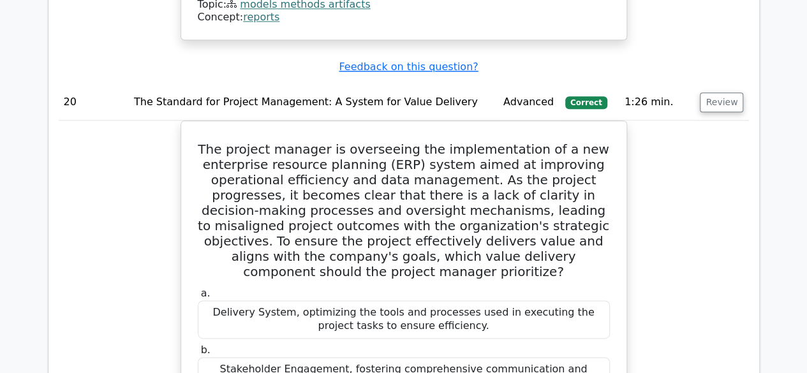
scroll to position [12883, 0]
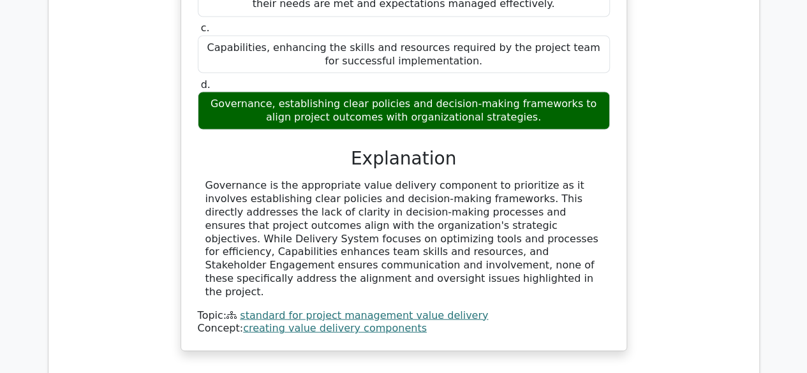
scroll to position [13457, 0]
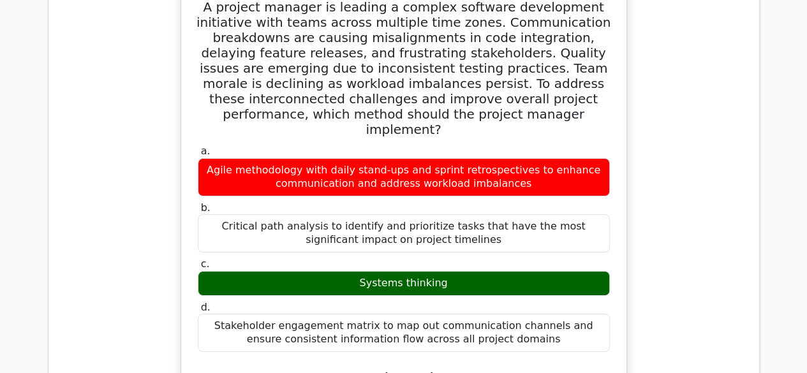
scroll to position [14414, 0]
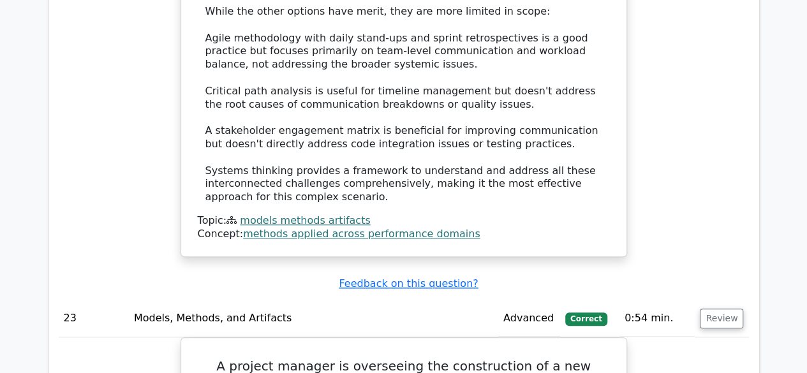
scroll to position [14988, 0]
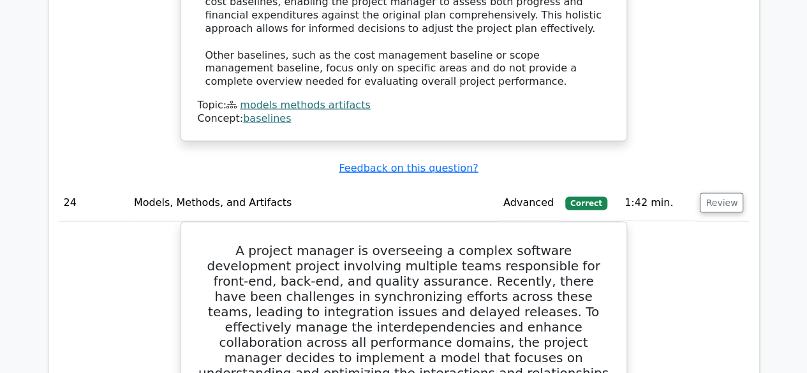
scroll to position [15753, 0]
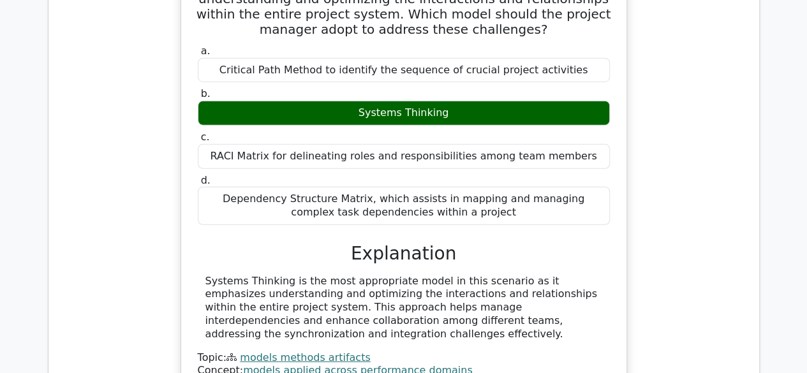
scroll to position [16199, 0]
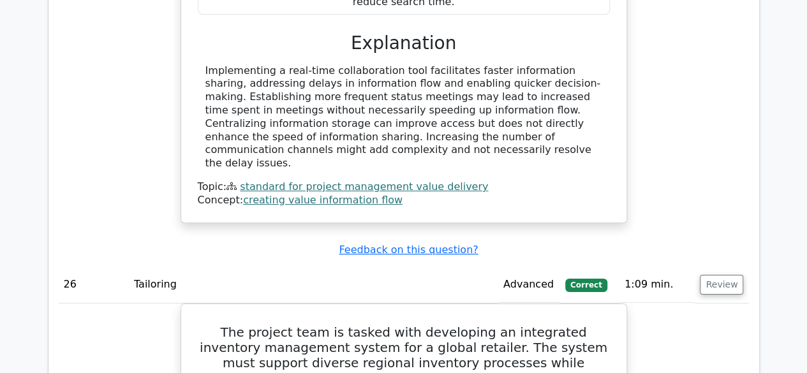
scroll to position [16901, 0]
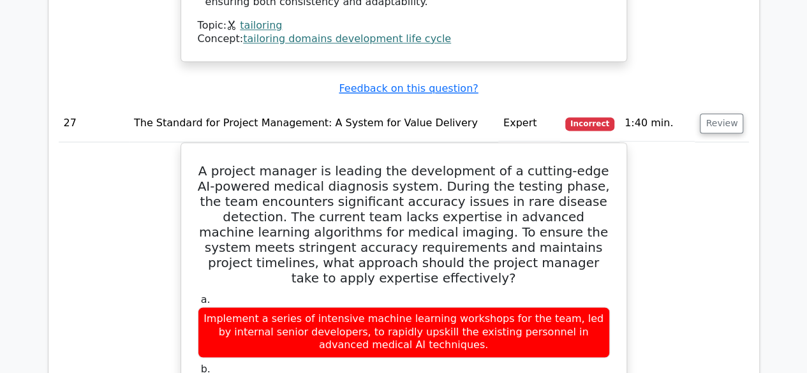
scroll to position [17794, 0]
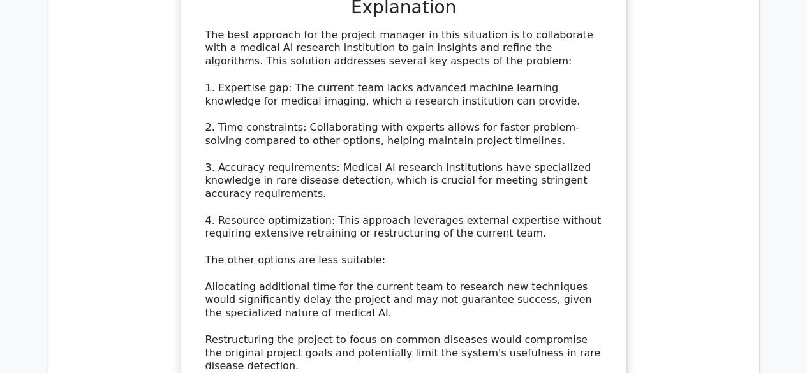
scroll to position [18559, 0]
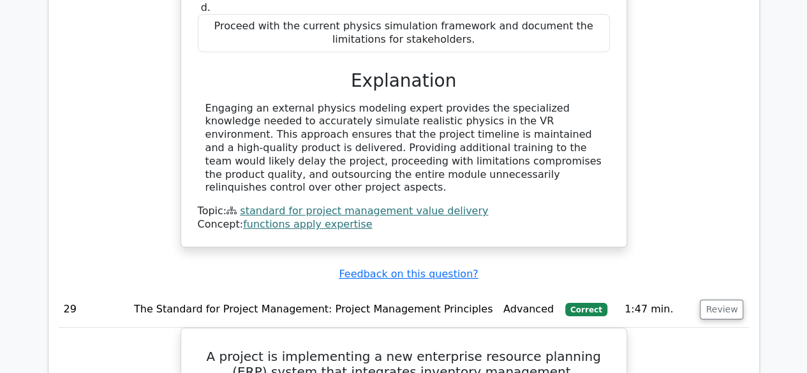
scroll to position [19197, 0]
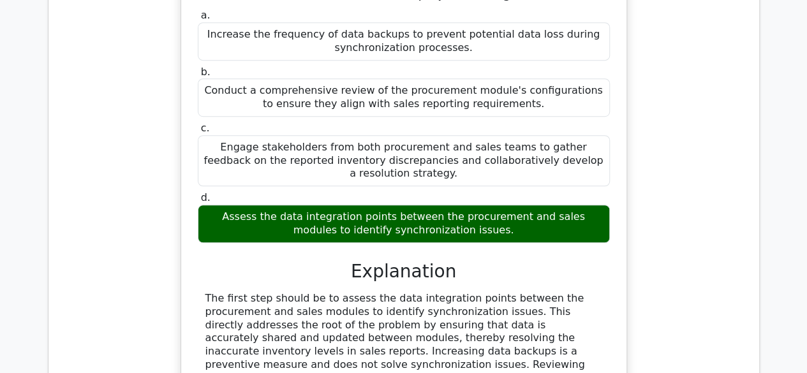
scroll to position [19771, 0]
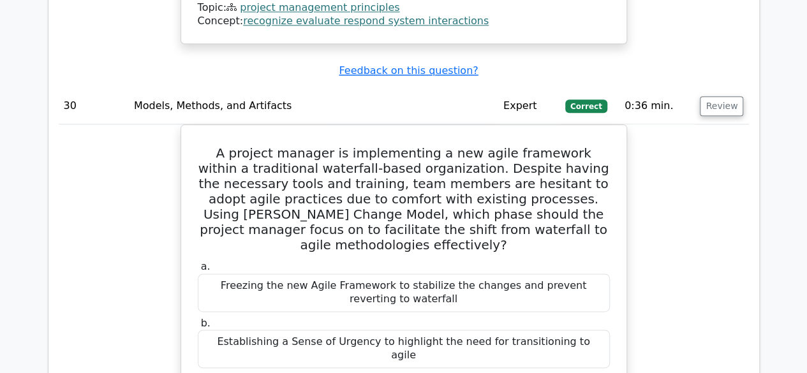
scroll to position [20217, 0]
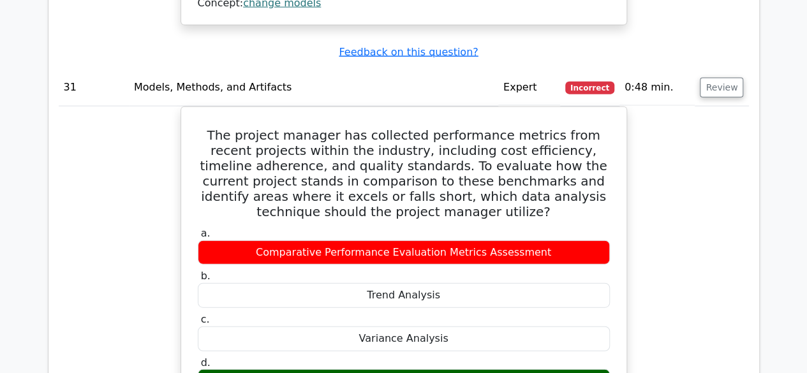
scroll to position [20853, 0]
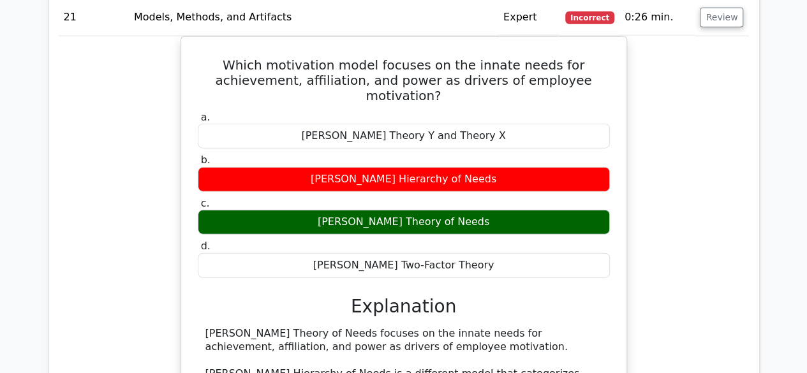
scroll to position [13776, 0]
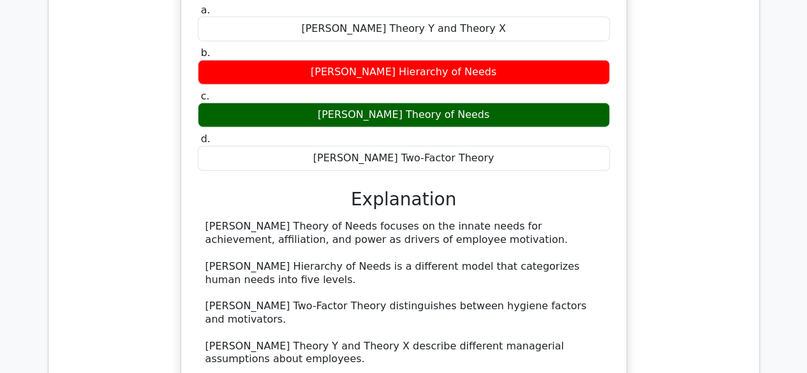
drag, startPoint x: 392, startPoint y: 224, endPoint x: 311, endPoint y: 176, distance: 93.8
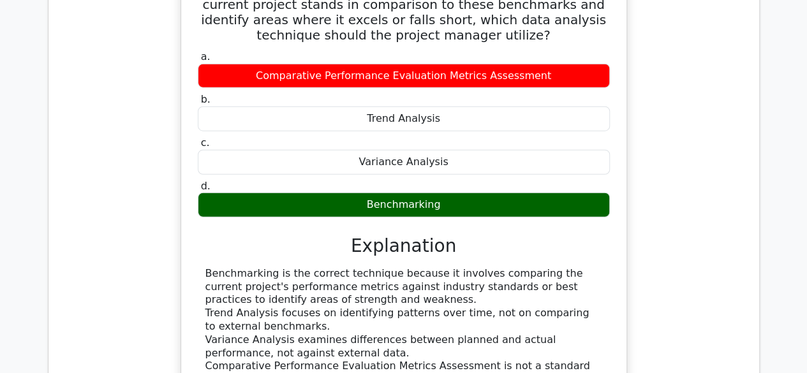
scroll to position [21345, 0]
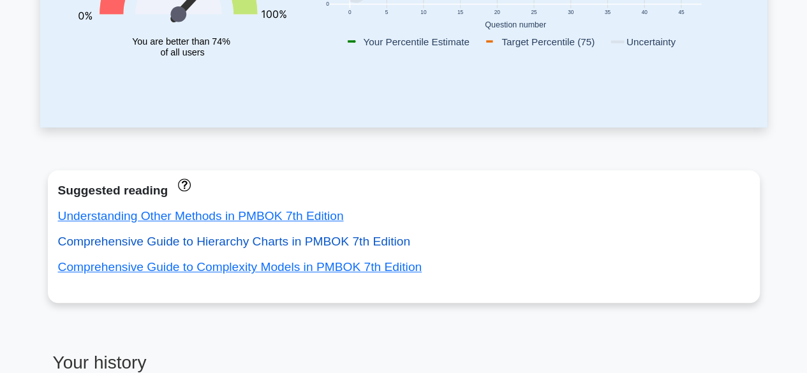
scroll to position [319, 0]
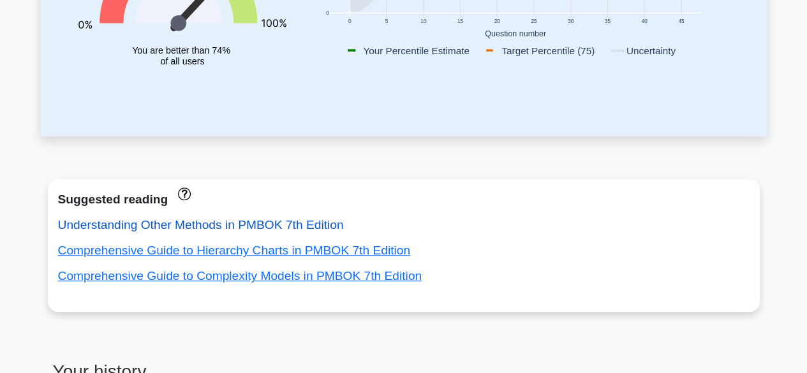
click at [202, 224] on link "Understanding Other Methods in PMBOK 7th Edition" at bounding box center [201, 224] width 286 height 13
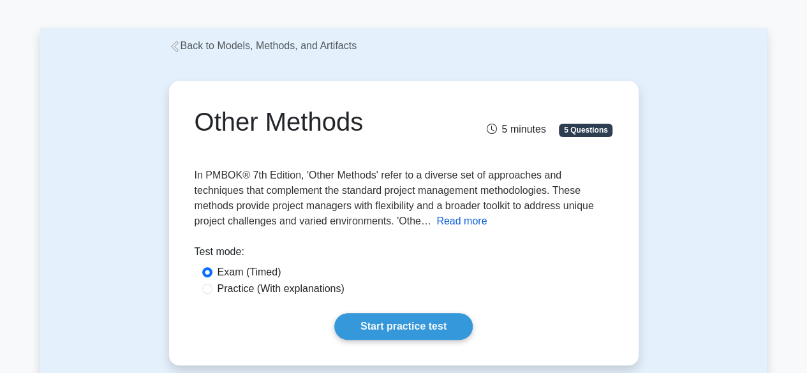
scroll to position [128, 0]
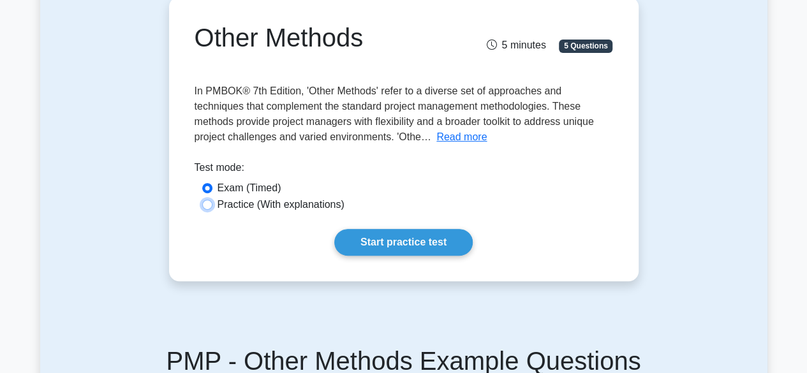
click at [209, 207] on input "Practice (With explanations)" at bounding box center [207, 205] width 10 height 10
radio input "true"
click at [436, 142] on button "Read more" at bounding box center [461, 136] width 50 height 15
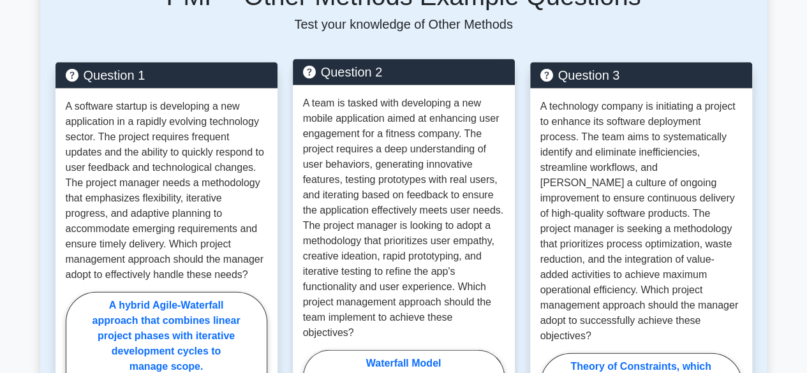
scroll to position [1403, 0]
